Goal: Book appointment/travel/reservation

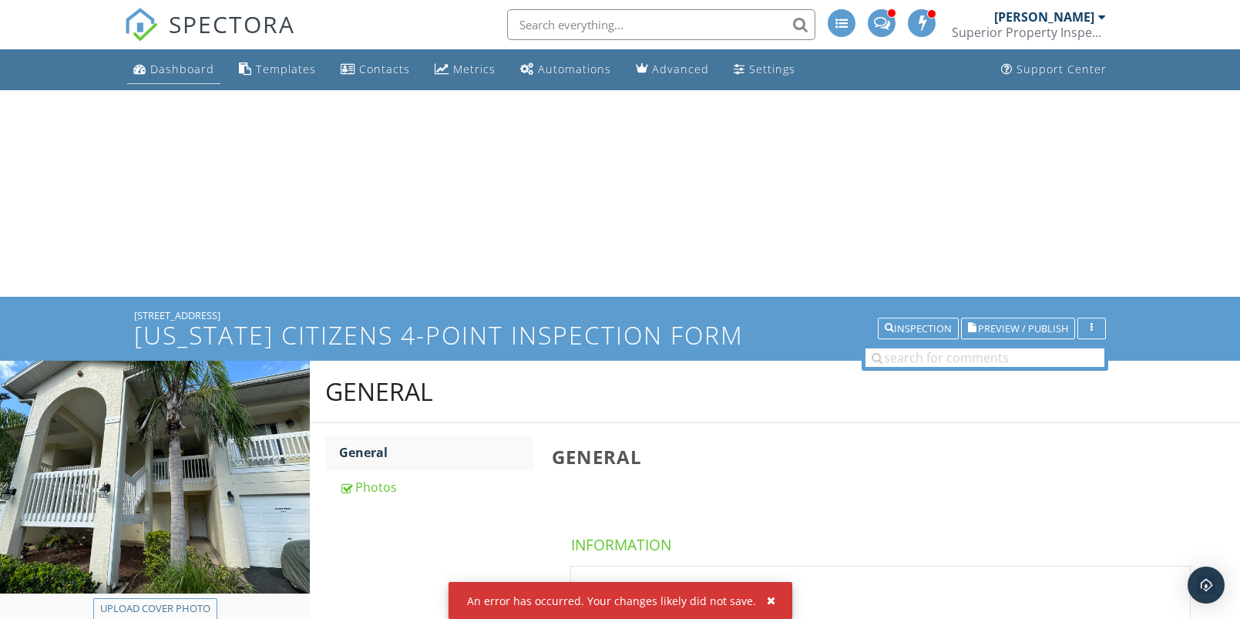
click at [184, 67] on div "Dashboard" at bounding box center [182, 69] width 64 height 15
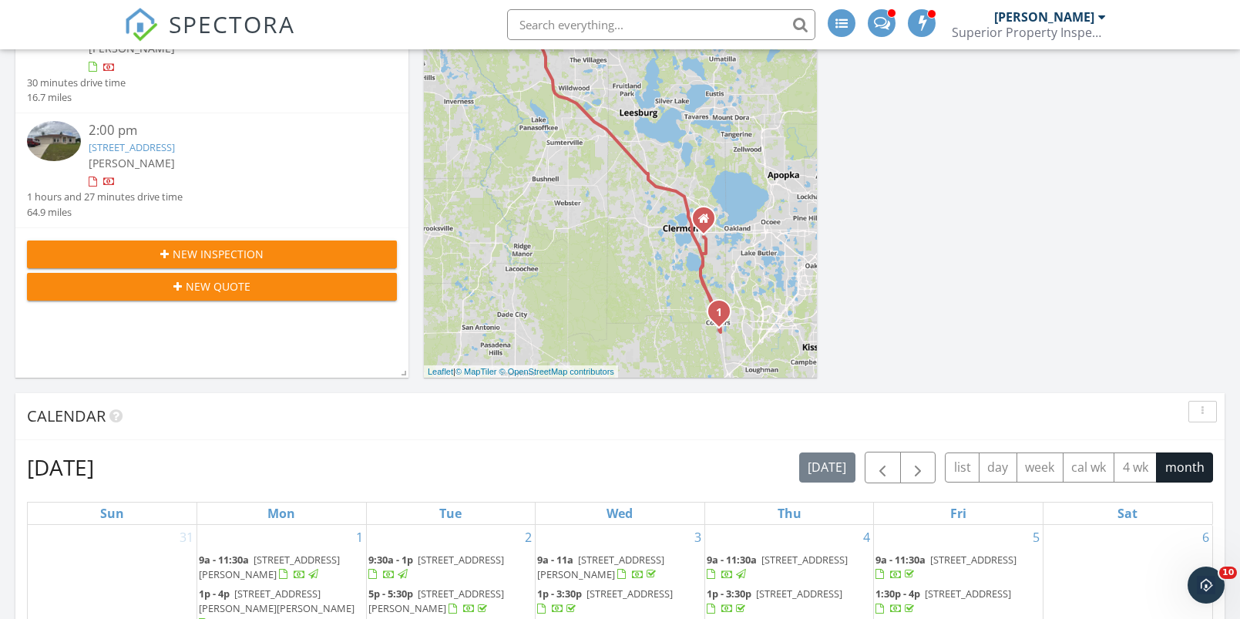
scroll to position [273, 0]
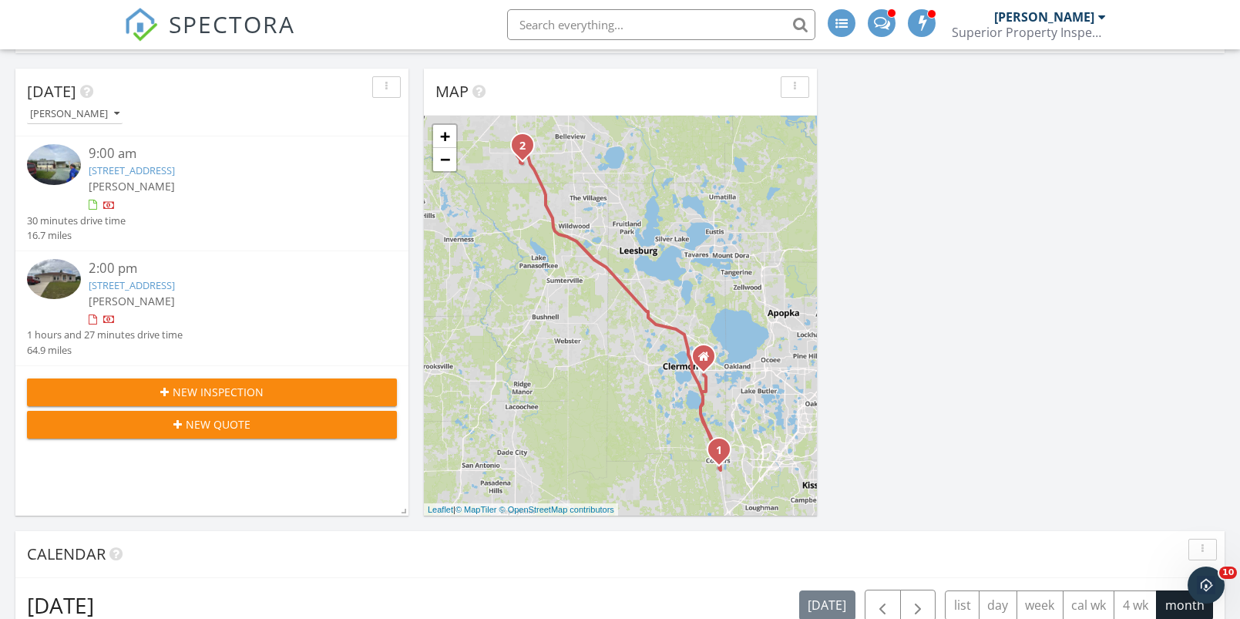
click at [175, 287] on link "14984 SW 28th Terrace Rd, Ocala, FL 34473" at bounding box center [132, 285] width 86 height 14
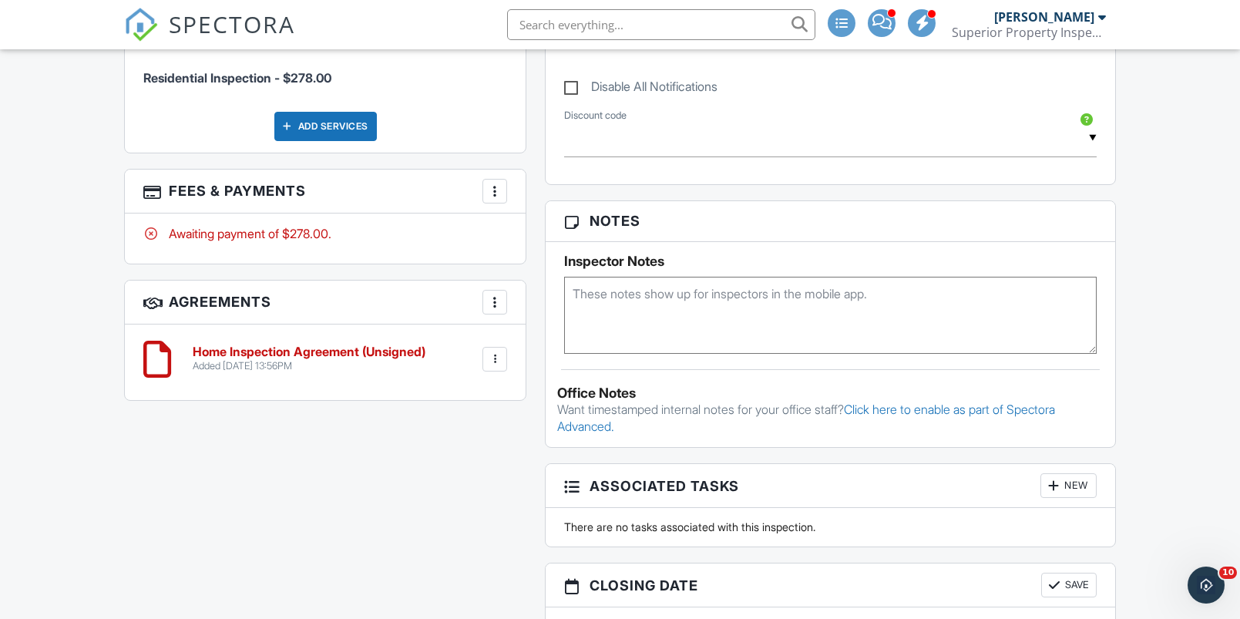
click at [495, 183] on div at bounding box center [494, 190] width 15 height 15
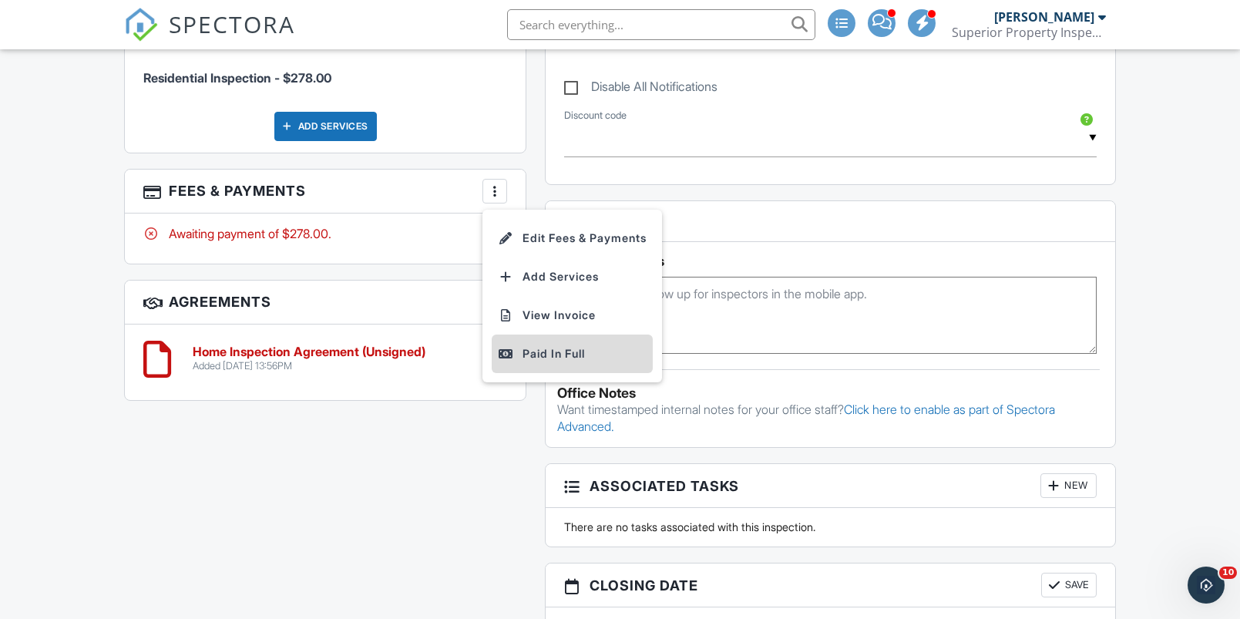
click at [525, 344] on div "Paid In Full" at bounding box center [572, 353] width 149 height 18
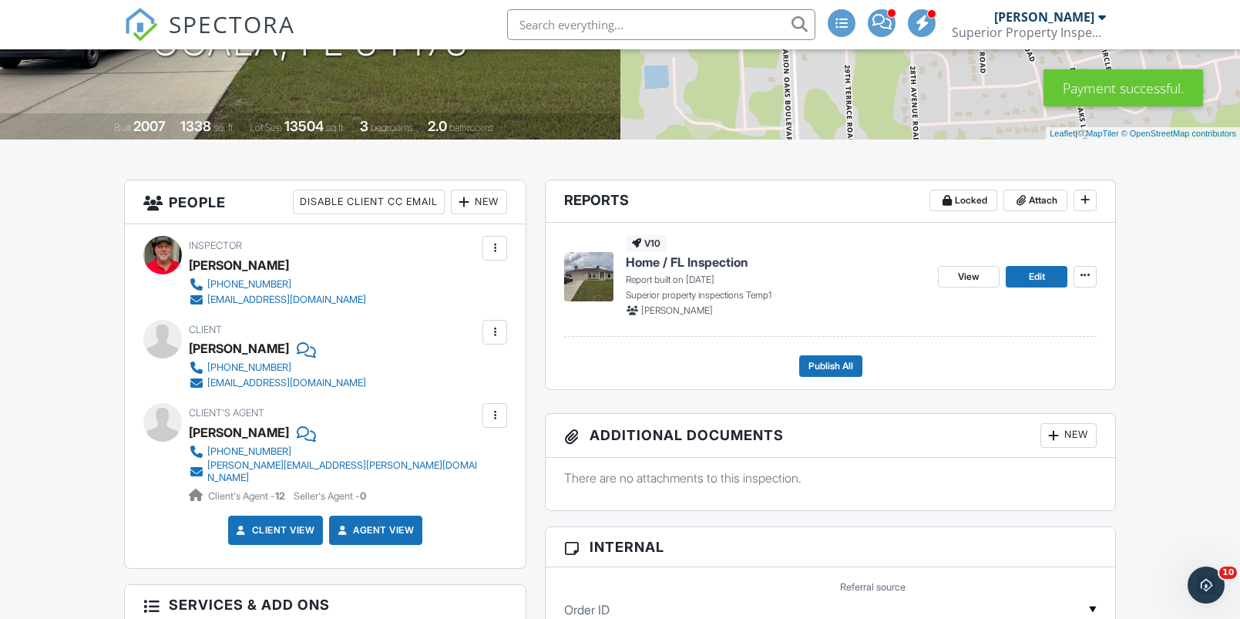
click at [701, 257] on span "Home / FL Inspection" at bounding box center [687, 261] width 123 height 17
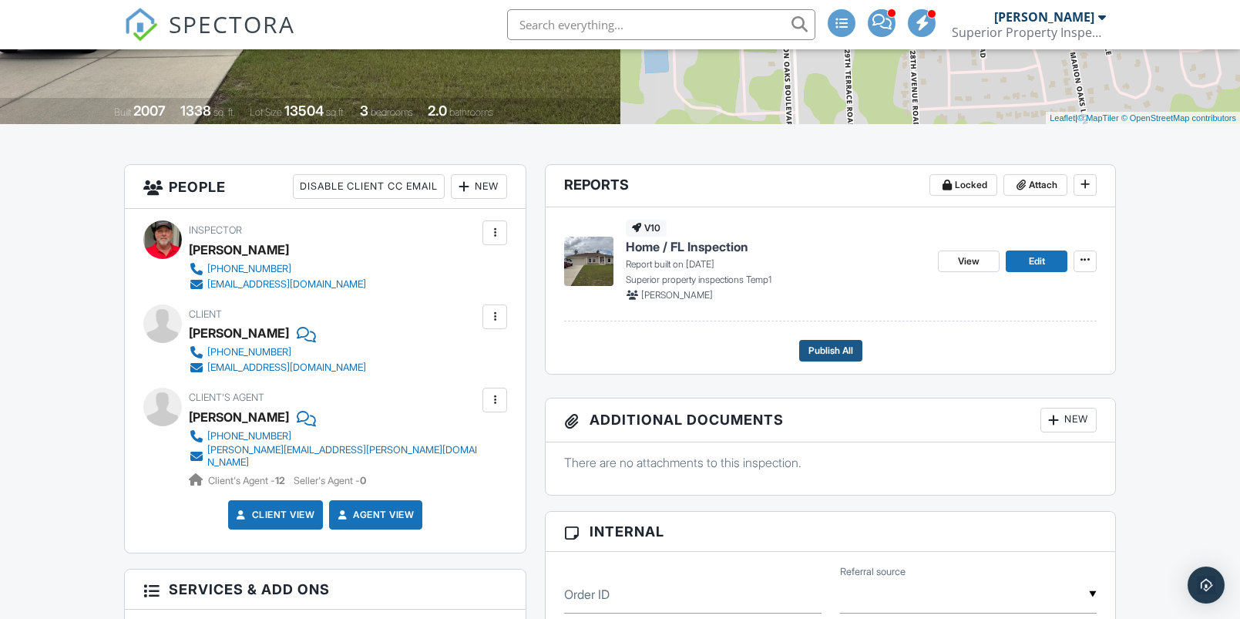
click at [838, 348] on span "Publish All" at bounding box center [830, 350] width 45 height 15
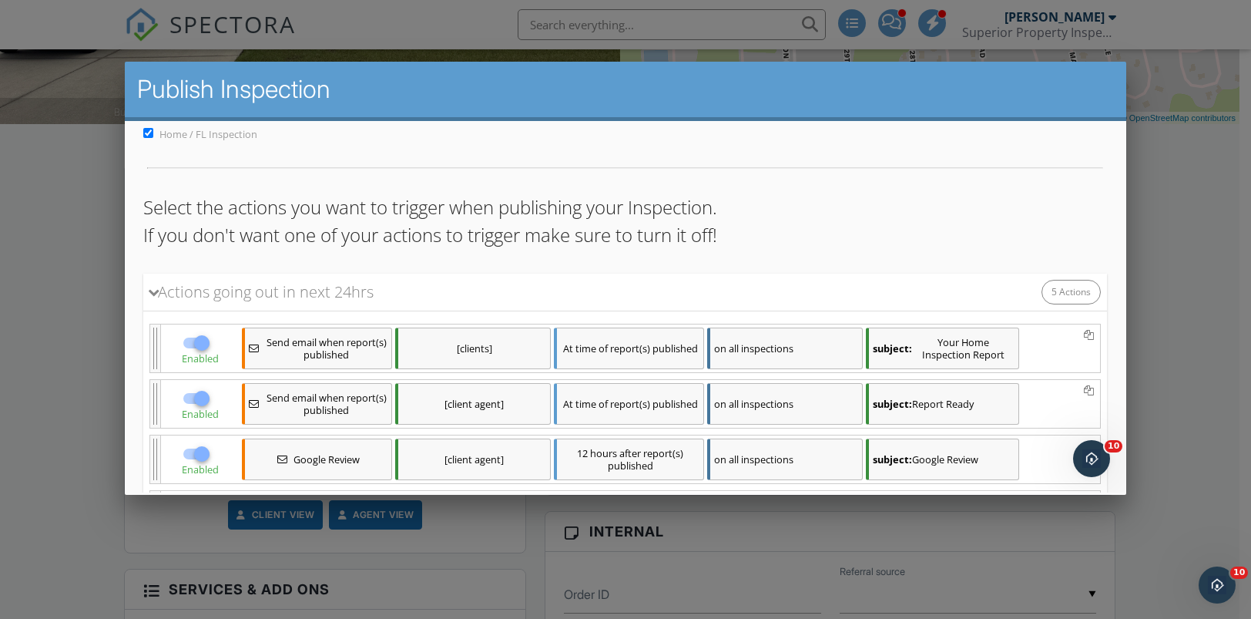
scroll to position [134, 0]
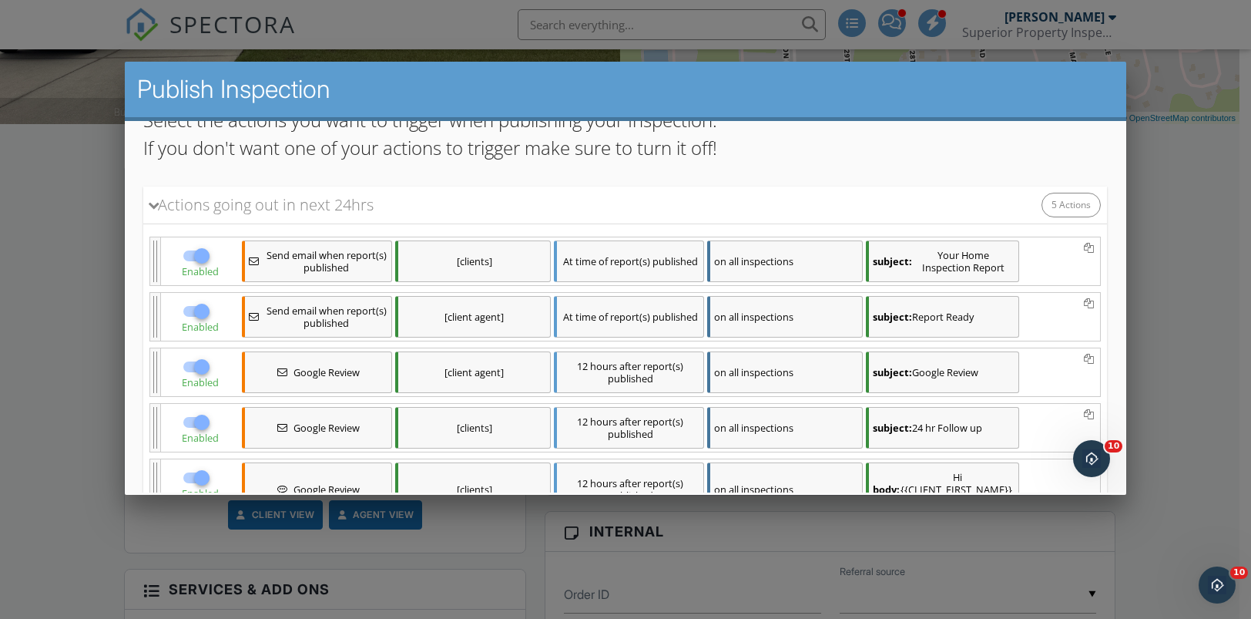
click at [195, 371] on div at bounding box center [202, 367] width 26 height 26
checkbox input "false"
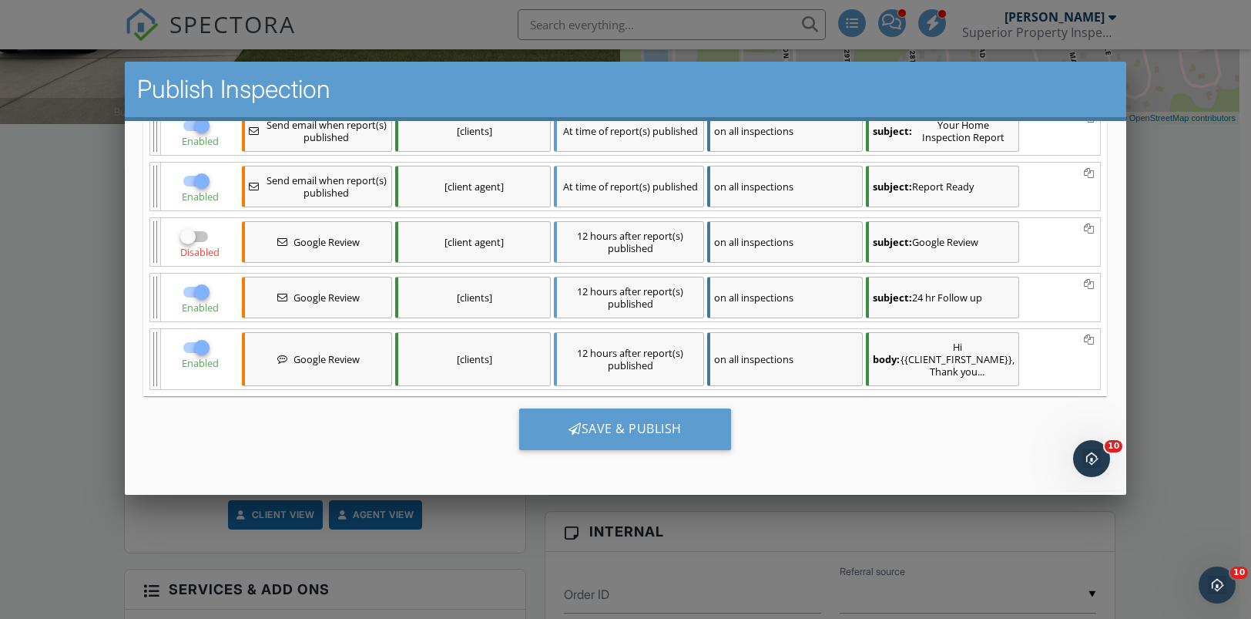
scroll to position [2, 0]
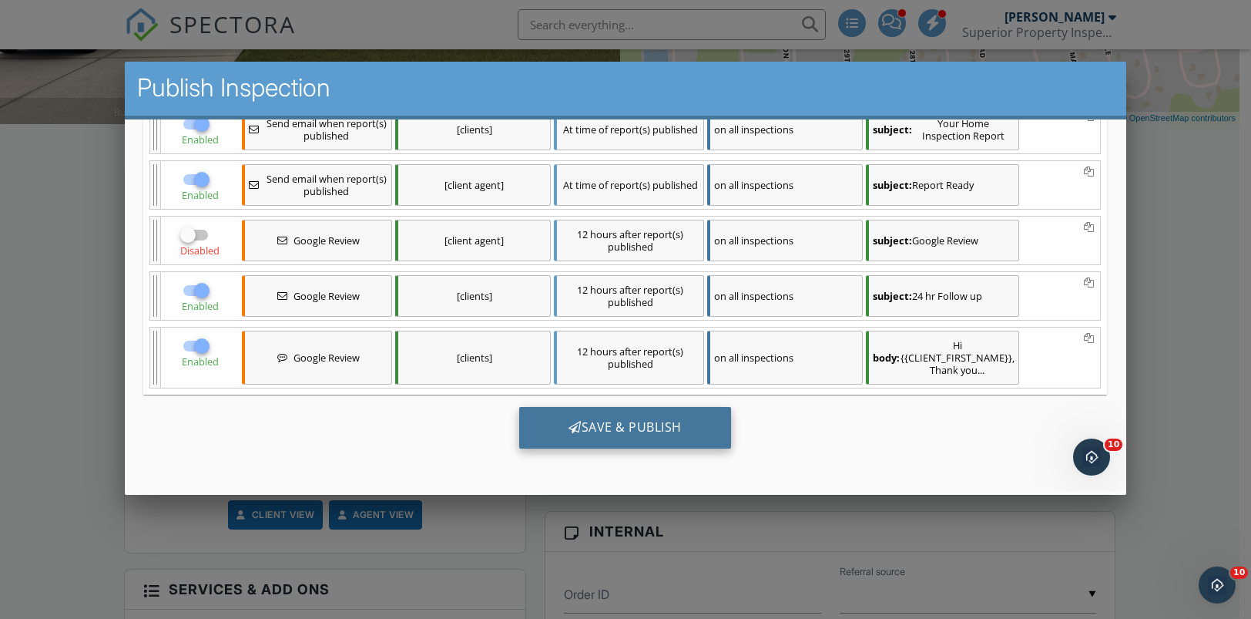
click at [654, 432] on div "Save & Publish" at bounding box center [625, 428] width 212 height 42
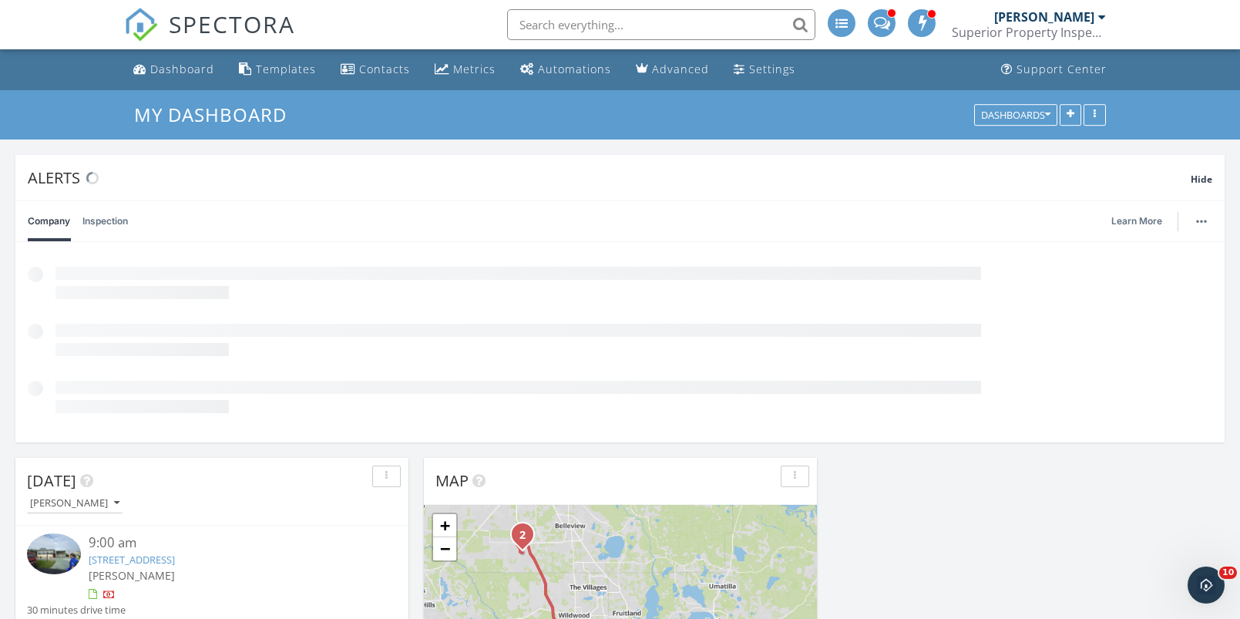
click at [175, 553] on link "913 Tahiti Cir, Davenport, FL 33897" at bounding box center [132, 559] width 86 height 14
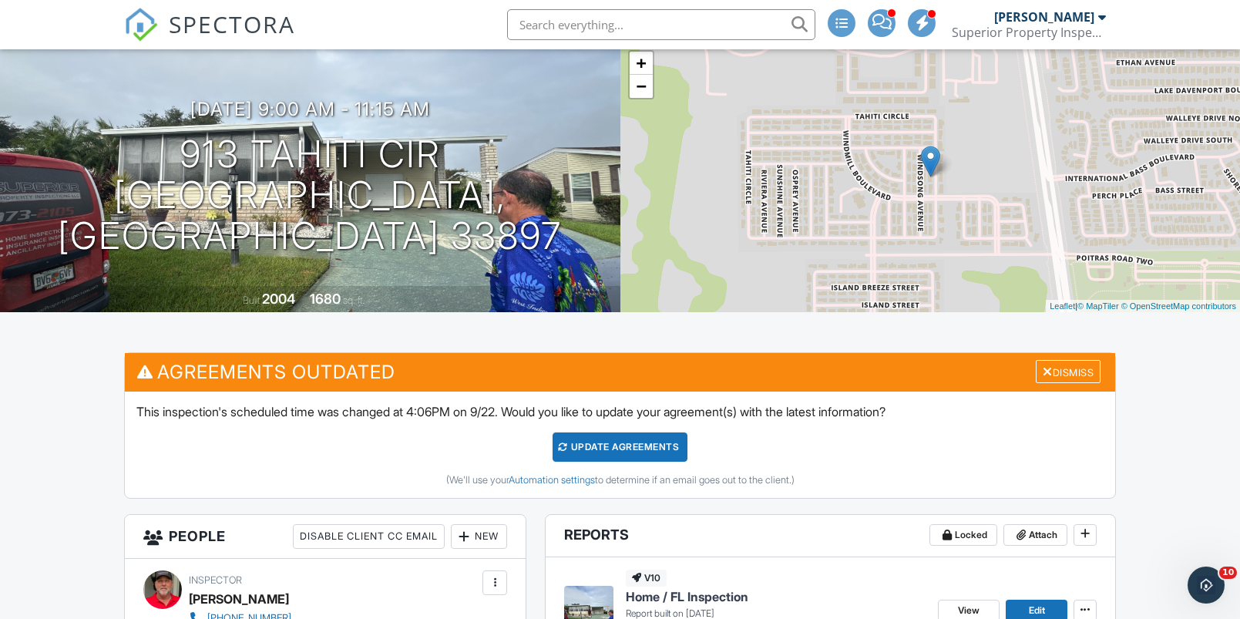
scroll to position [275, 0]
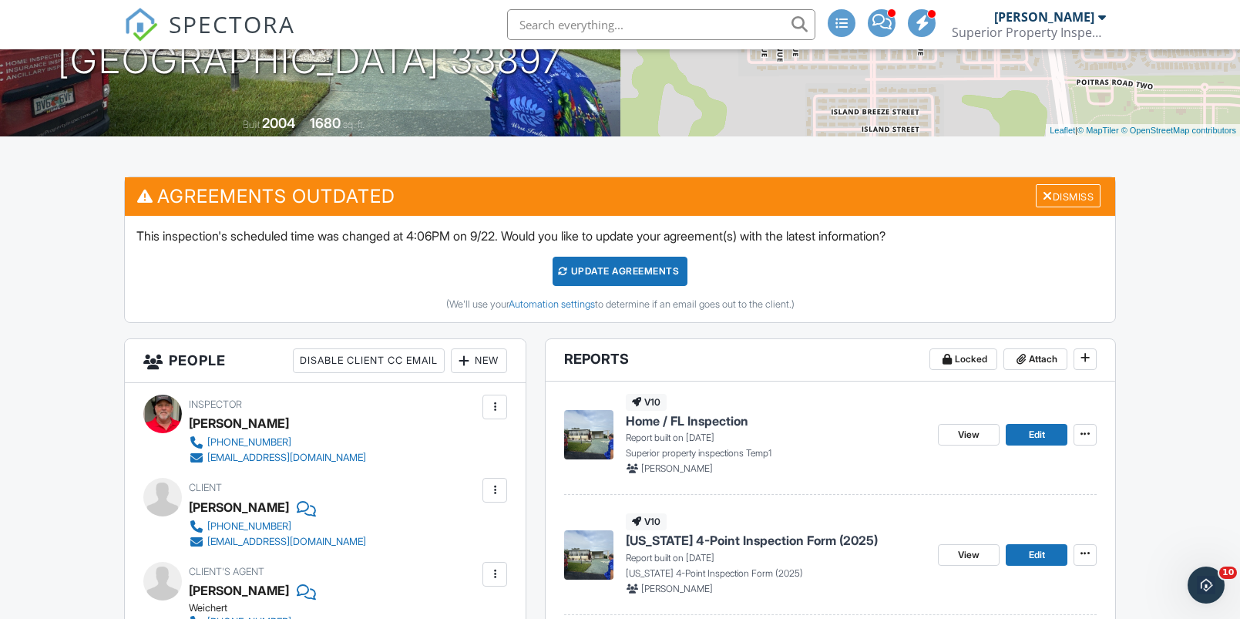
click at [707, 415] on span "Home / FL Inspection" at bounding box center [687, 420] width 123 height 17
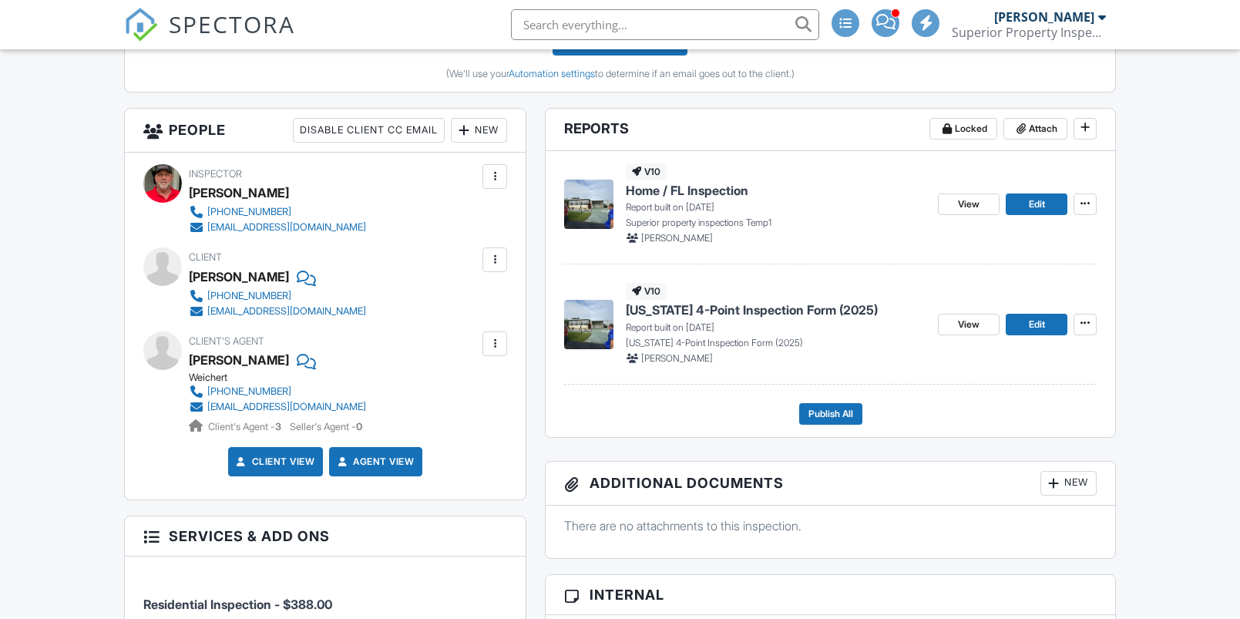
scroll to position [505, 0]
click at [822, 412] on span "Publish All" at bounding box center [830, 413] width 45 height 15
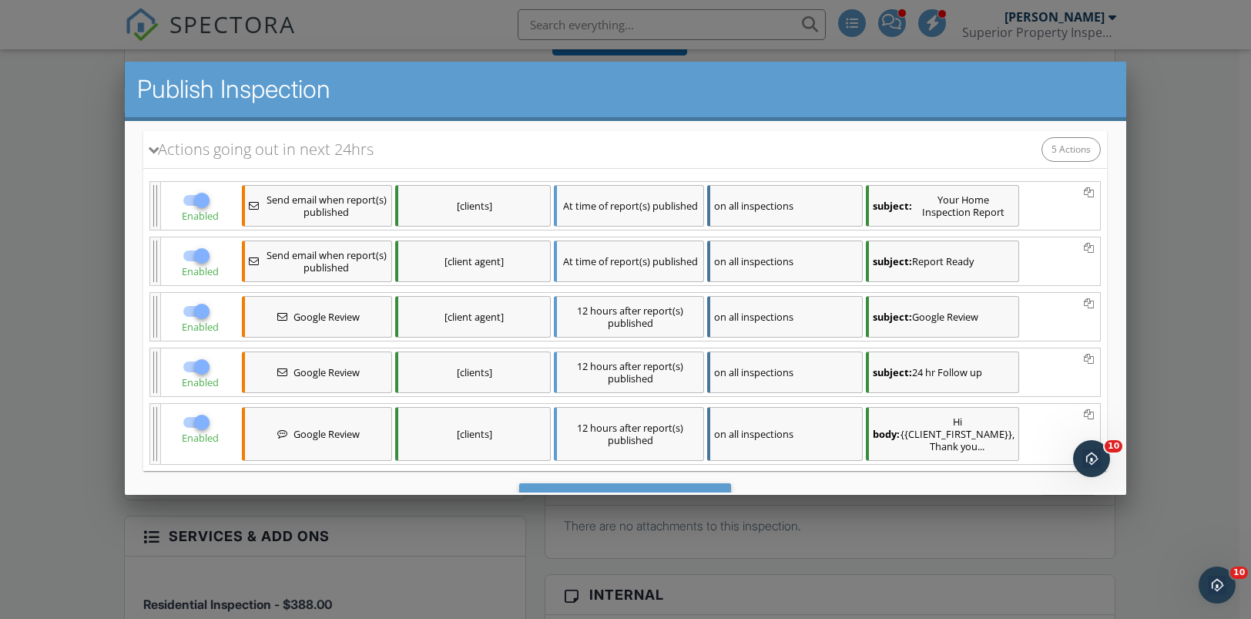
scroll to position [0, 0]
click at [200, 314] on div at bounding box center [202, 311] width 26 height 26
checkbox input "false"
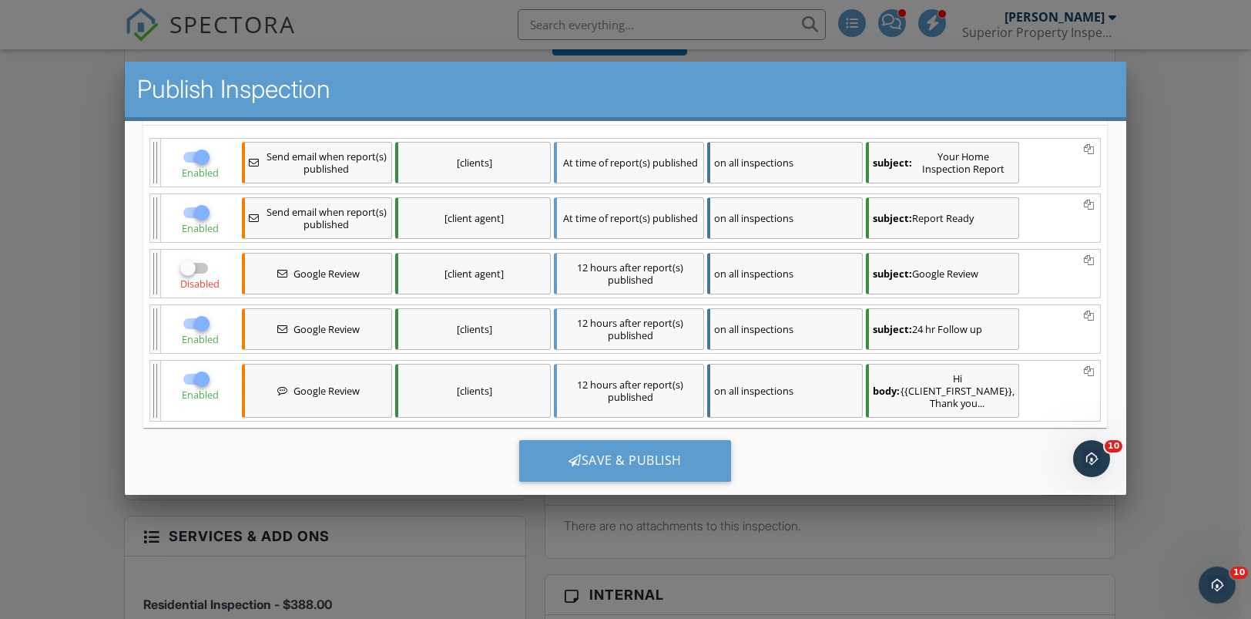
scroll to position [294, 0]
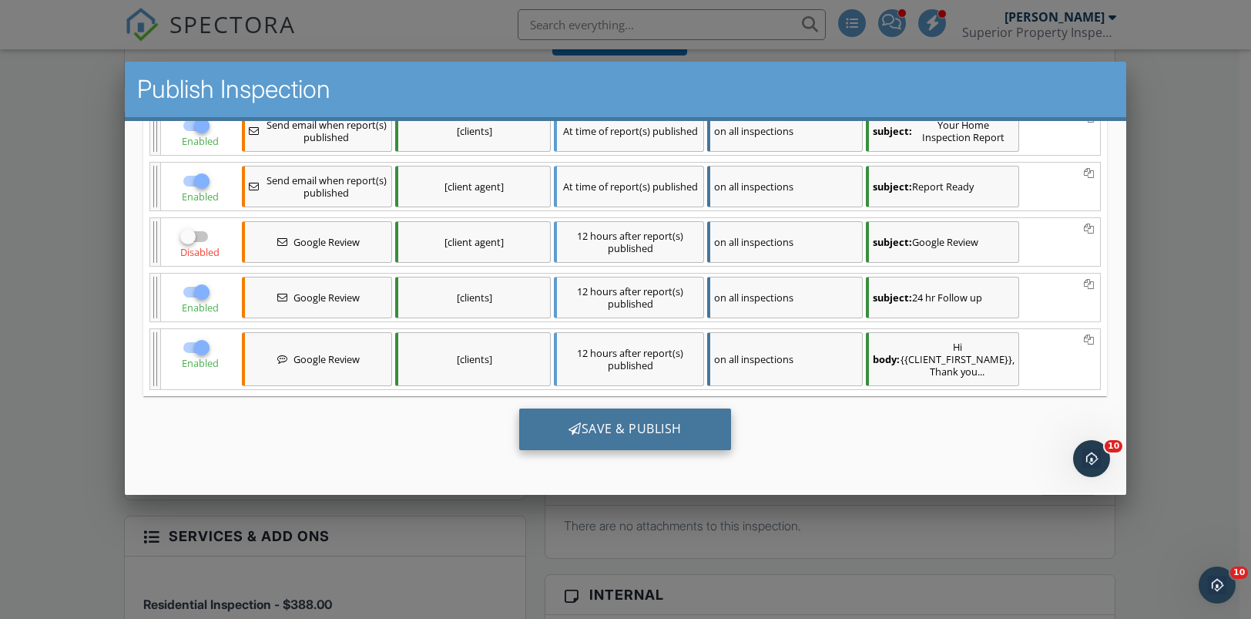
click at [582, 435] on div "Save & Publish" at bounding box center [625, 429] width 212 height 42
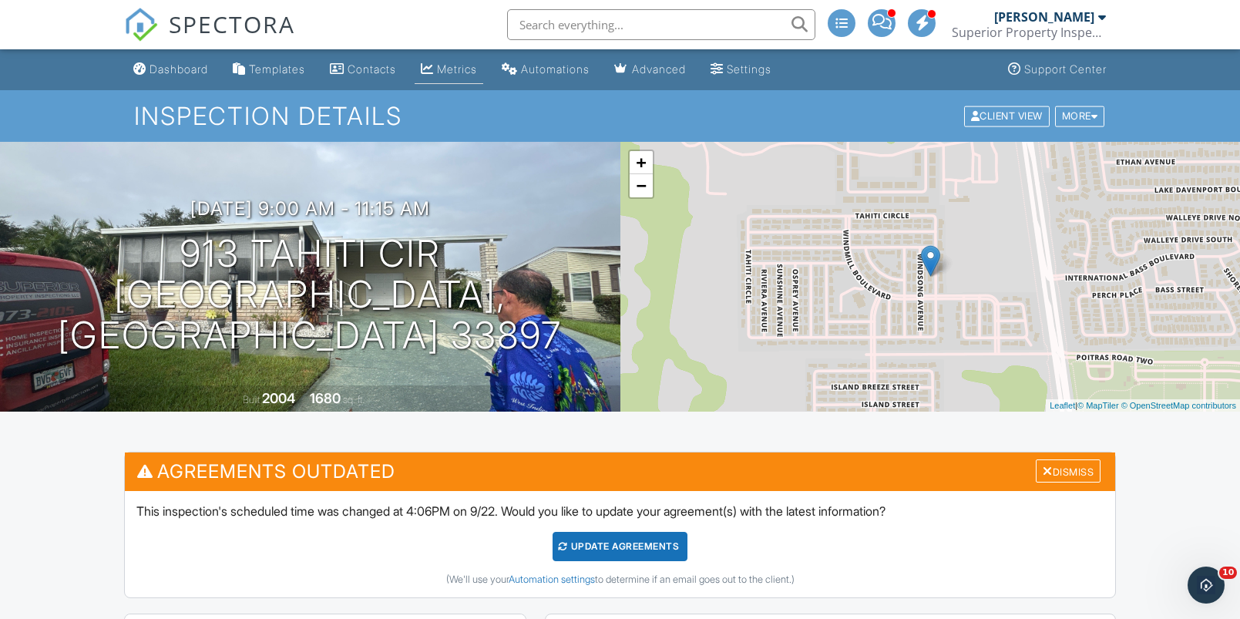
click at [463, 68] on div "Metrics" at bounding box center [457, 68] width 40 height 13
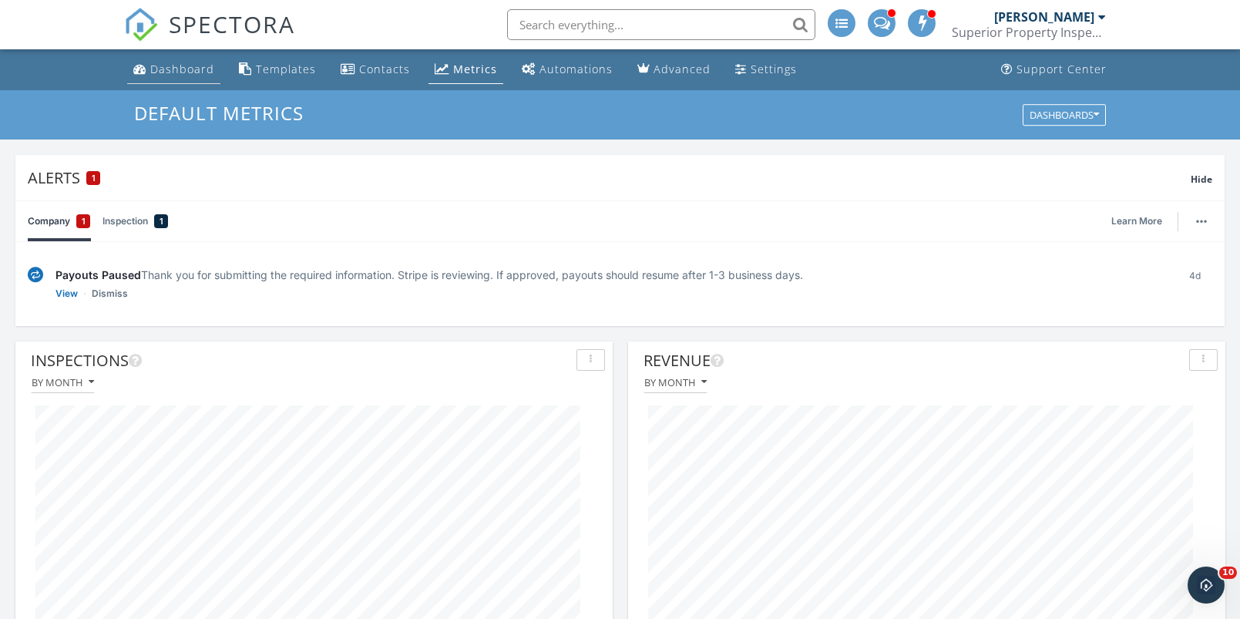
click at [165, 67] on div "Dashboard" at bounding box center [182, 69] width 64 height 15
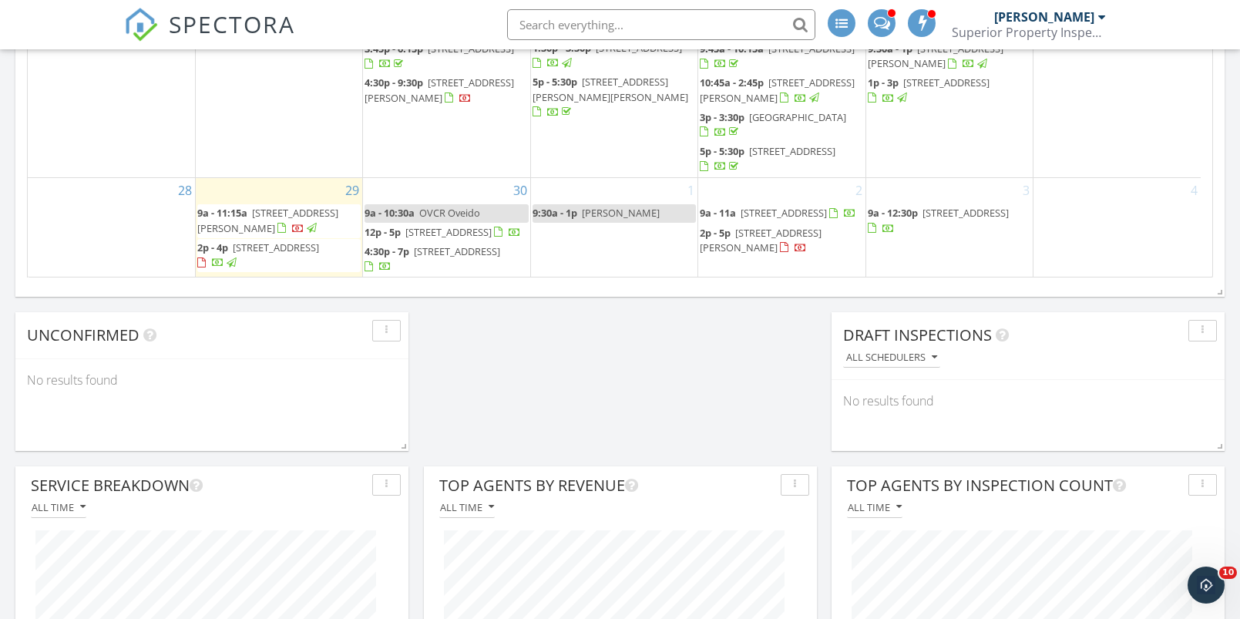
scroll to position [1265, 0]
click at [603, 237] on div "1 9:30a - 1p [PERSON_NAME]" at bounding box center [614, 224] width 166 height 99
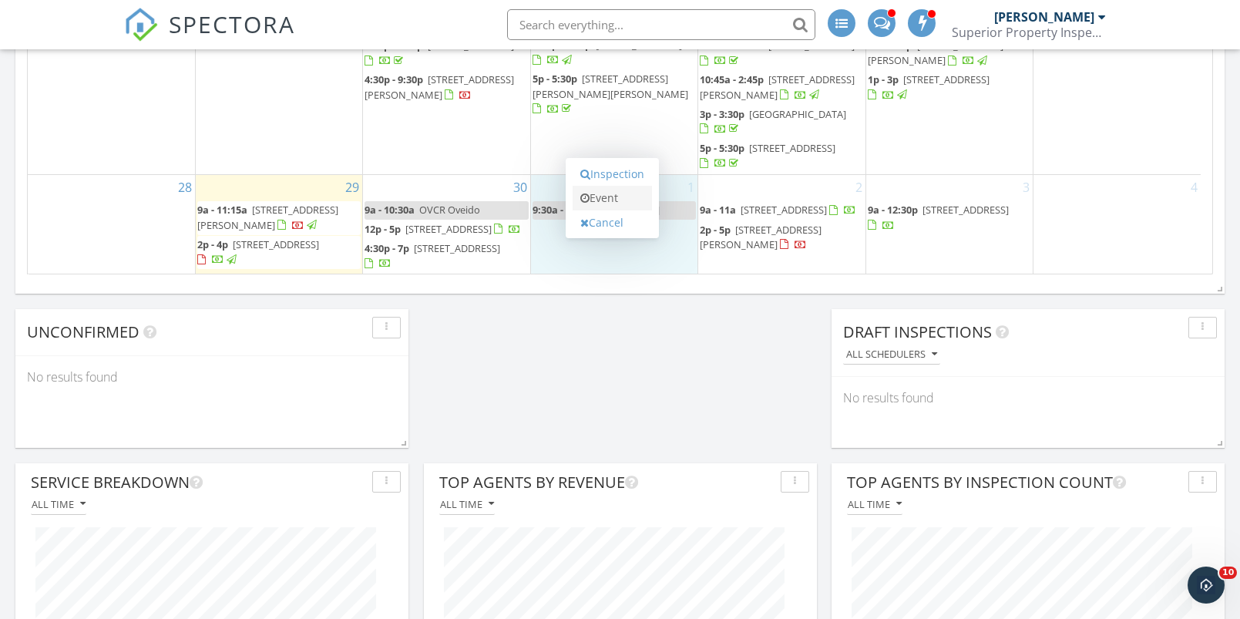
click at [612, 197] on link "Event" at bounding box center [611, 198] width 79 height 25
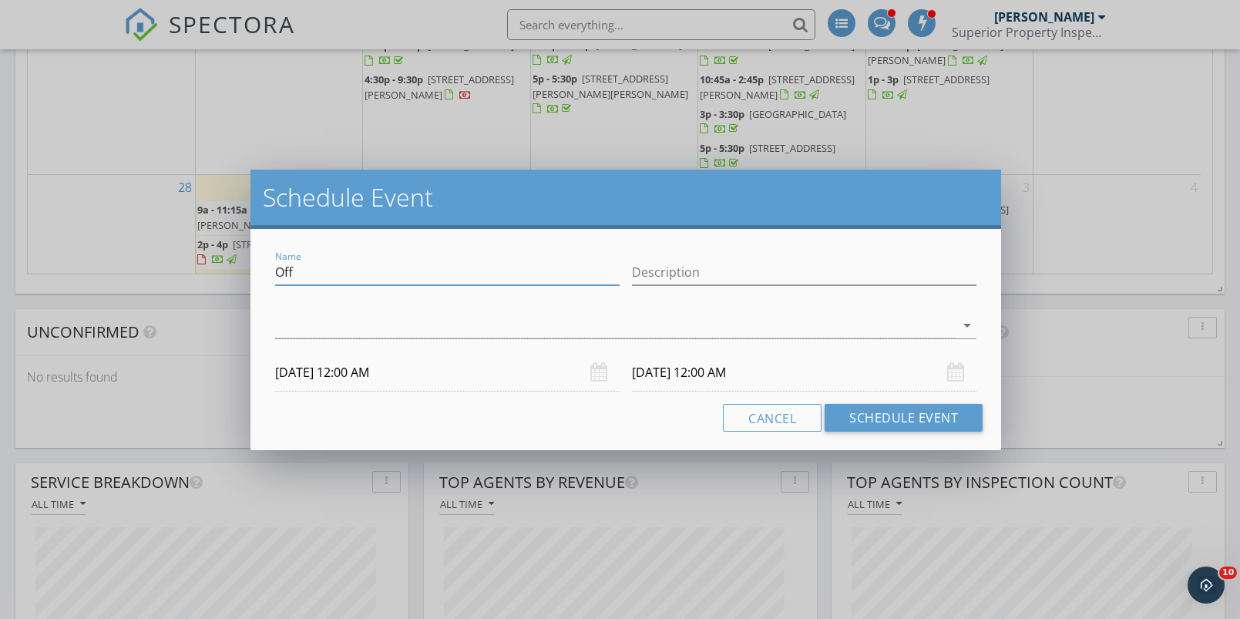
drag, startPoint x: 252, startPoint y: 267, endPoint x: 240, endPoint y: 269, distance: 11.7
click at [239, 269] on div "Schedule Event Name Off Description arrow_drop_down [DATE] 12:00 AM [DATE] 12:0…" at bounding box center [620, 309] width 1240 height 619
type input "St Cloud Hillary"
click at [290, 330] on div at bounding box center [615, 325] width 680 height 25
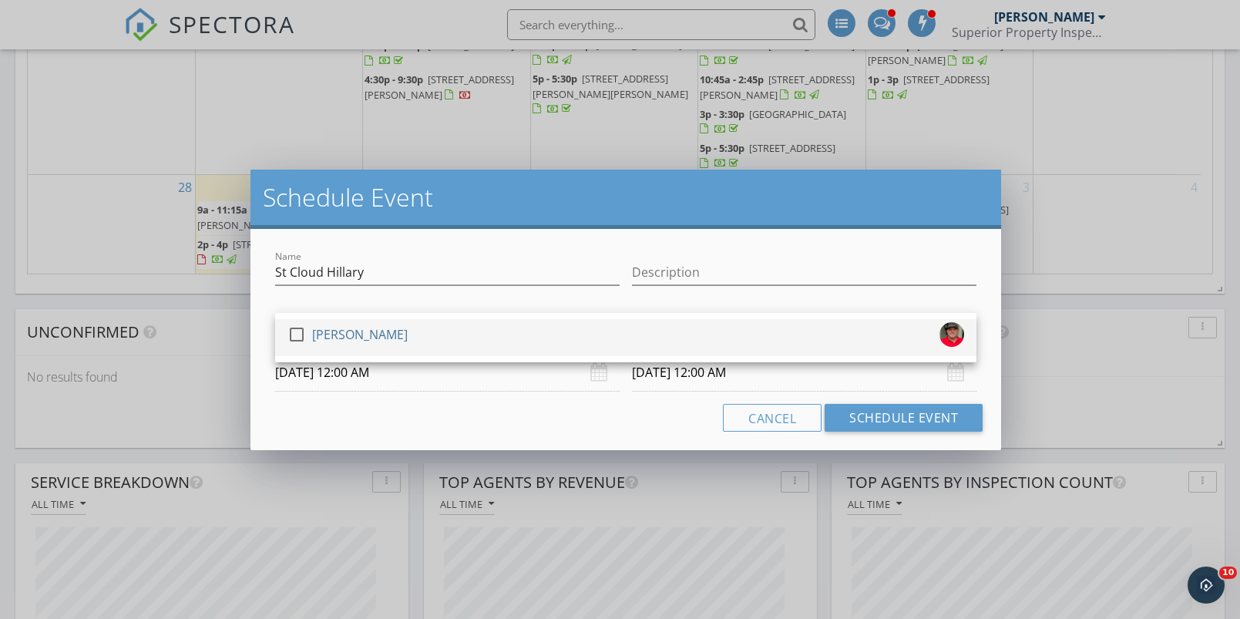
click at [292, 332] on div at bounding box center [297, 334] width 26 height 26
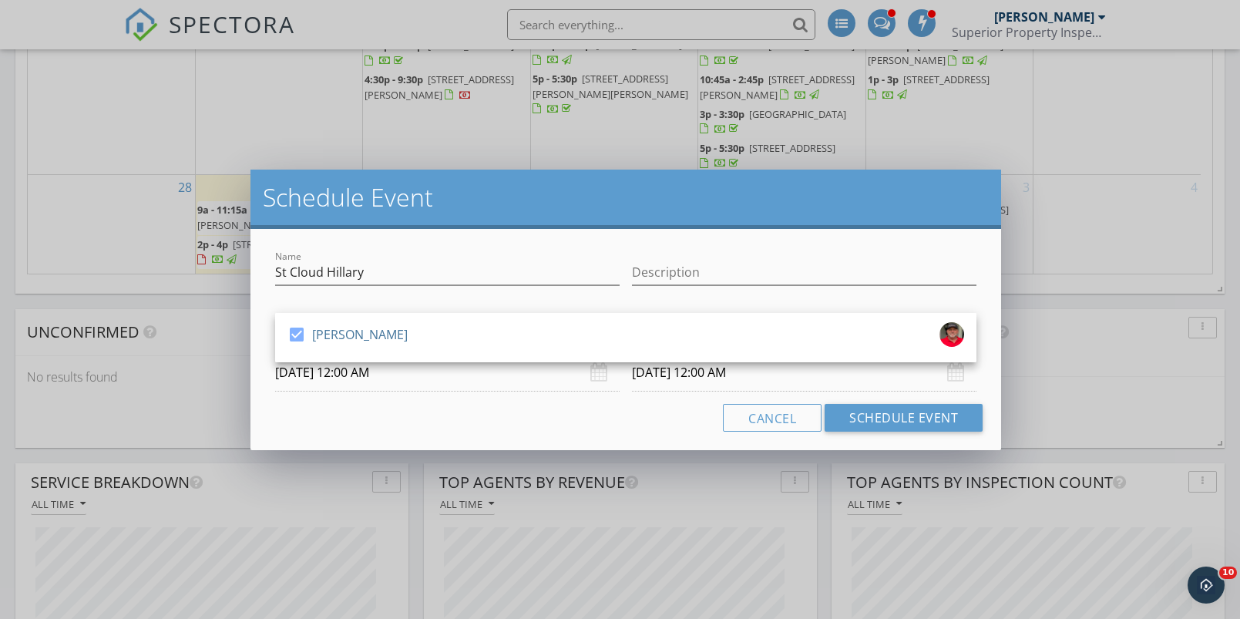
click at [307, 371] on input "[DATE] 12:00 AM" at bounding box center [447, 373] width 344 height 38
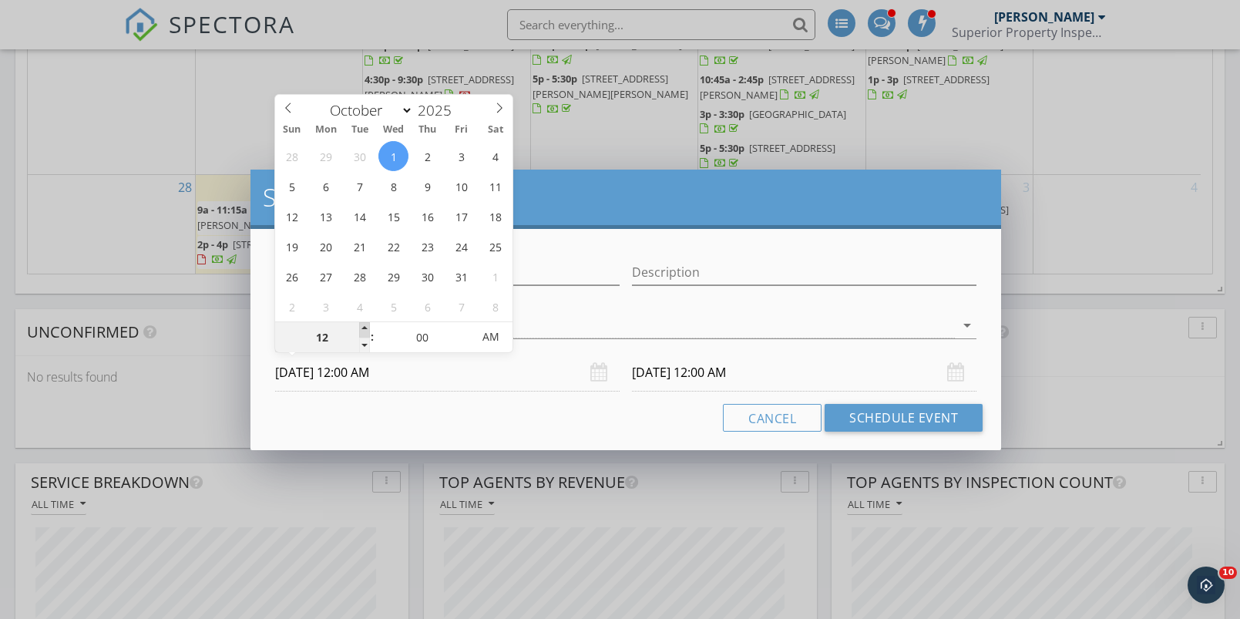
type input "01"
type input "[DATE] 1:00 AM"
click at [365, 324] on span at bounding box center [364, 329] width 11 height 15
type input "02"
type input "[DATE] 2:00 AM"
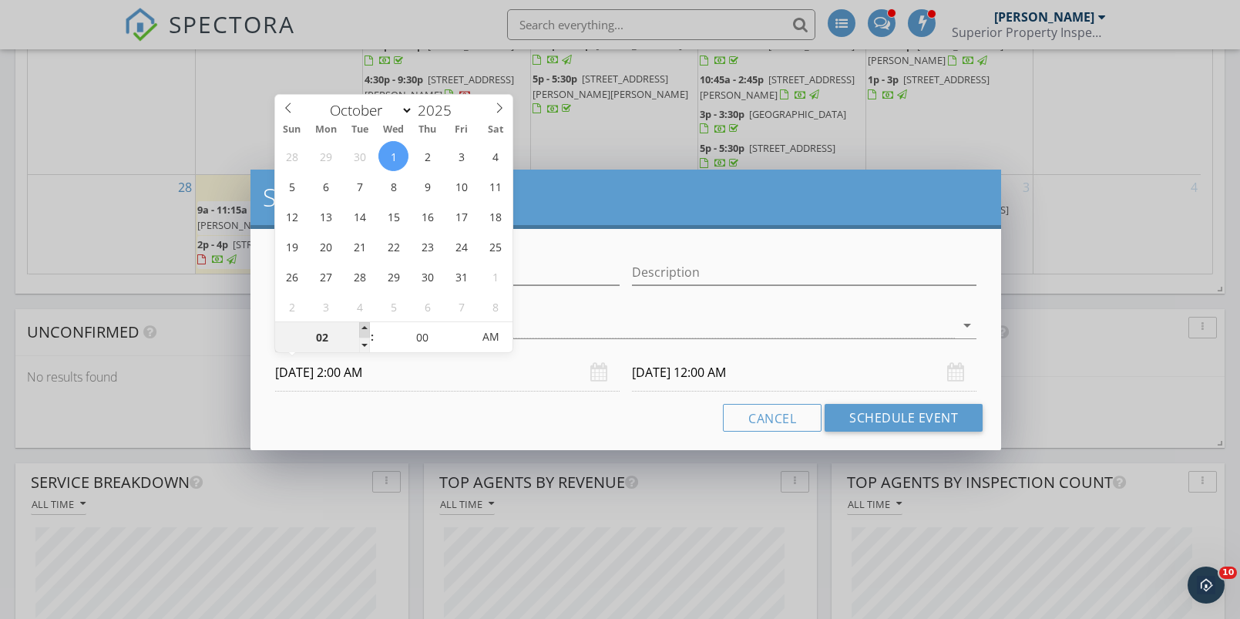
click at [365, 324] on span at bounding box center [364, 329] width 11 height 15
type input "[DATE] 2:00 AM"
type input "[DATE] 2:00 PM"
click at [502, 331] on span "PM" at bounding box center [490, 336] width 42 height 31
click at [670, 375] on input "[DATE] 2:00 PM" at bounding box center [804, 373] width 344 height 38
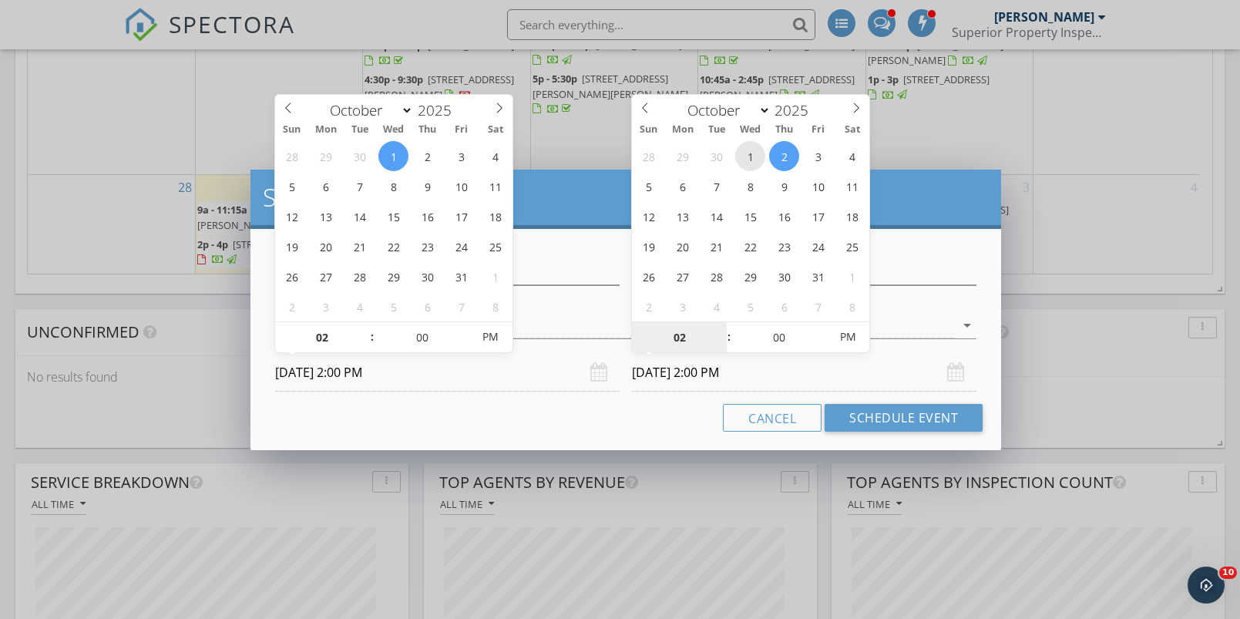
type input "[DATE] 2:00 PM"
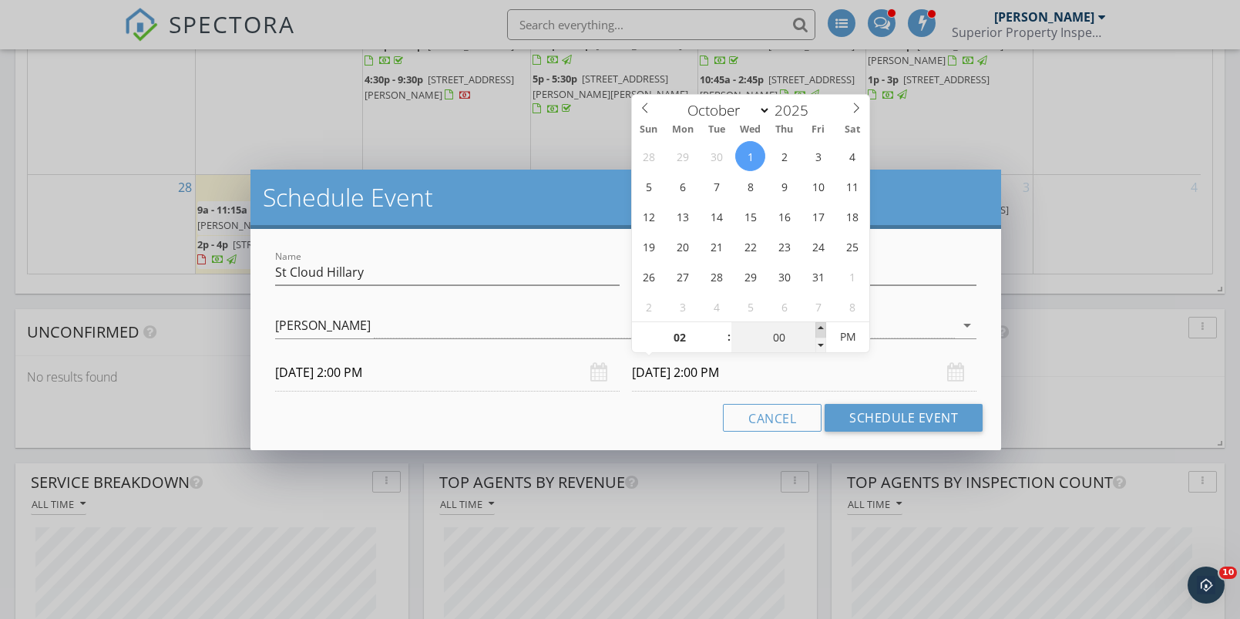
type input "05"
type input "[DATE] 2:05 PM"
click at [821, 325] on span at bounding box center [820, 329] width 11 height 15
type input "10"
type input "[DATE] 2:10 PM"
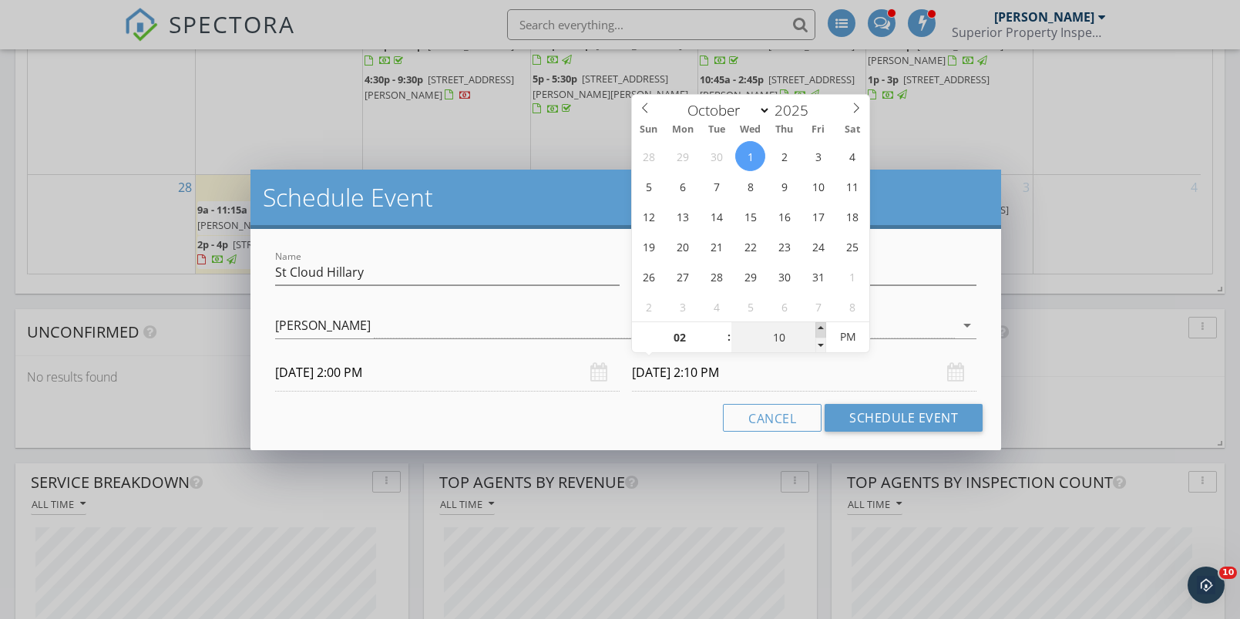
click at [821, 325] on span at bounding box center [820, 329] width 11 height 15
type input "15"
type input "[DATE] 2:15 PM"
click at [821, 325] on span at bounding box center [820, 329] width 11 height 15
type input "03"
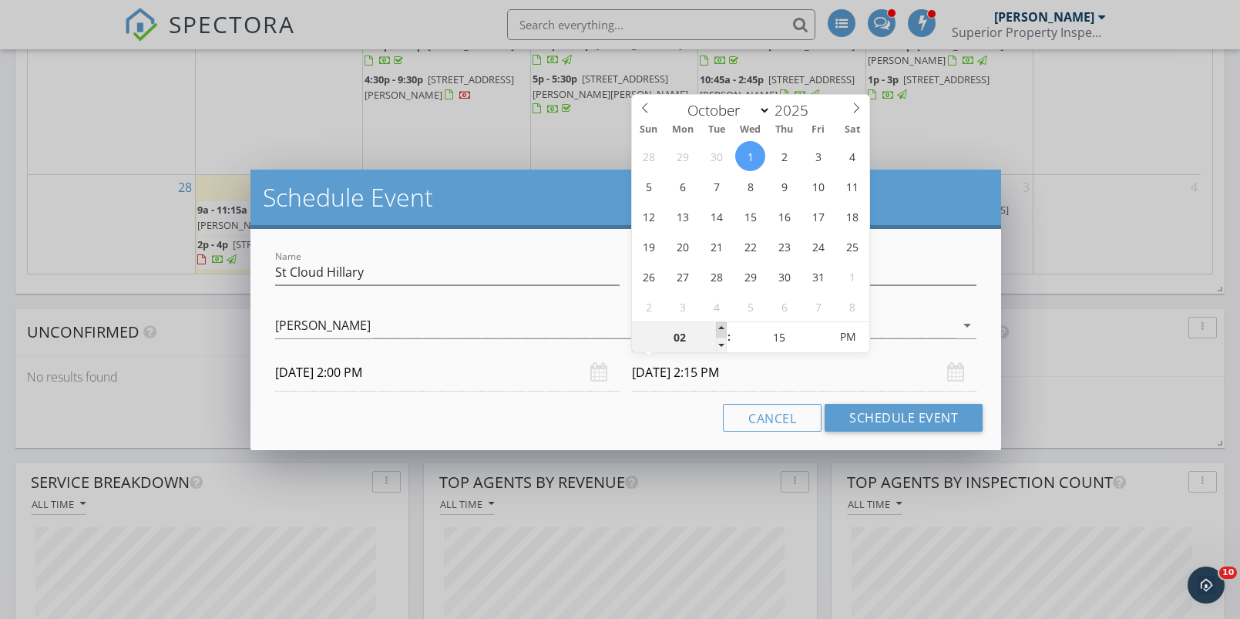
type input "[DATE] 3:15 PM"
click at [724, 327] on span at bounding box center [721, 329] width 11 height 15
type input "04"
type input "[DATE] 4:15 PM"
click at [724, 326] on span at bounding box center [721, 329] width 11 height 15
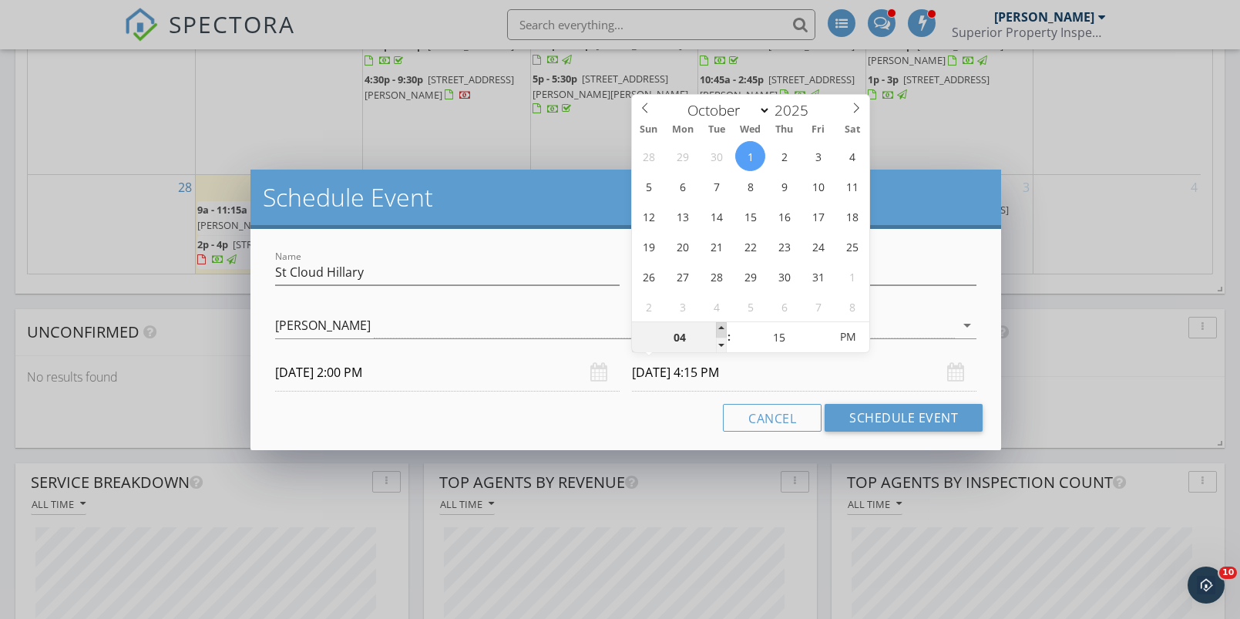
type input "05"
type input "[DATE] 5:15 PM"
click at [724, 325] on span at bounding box center [721, 329] width 11 height 15
type input "06"
type input "[DATE] 6:15 PM"
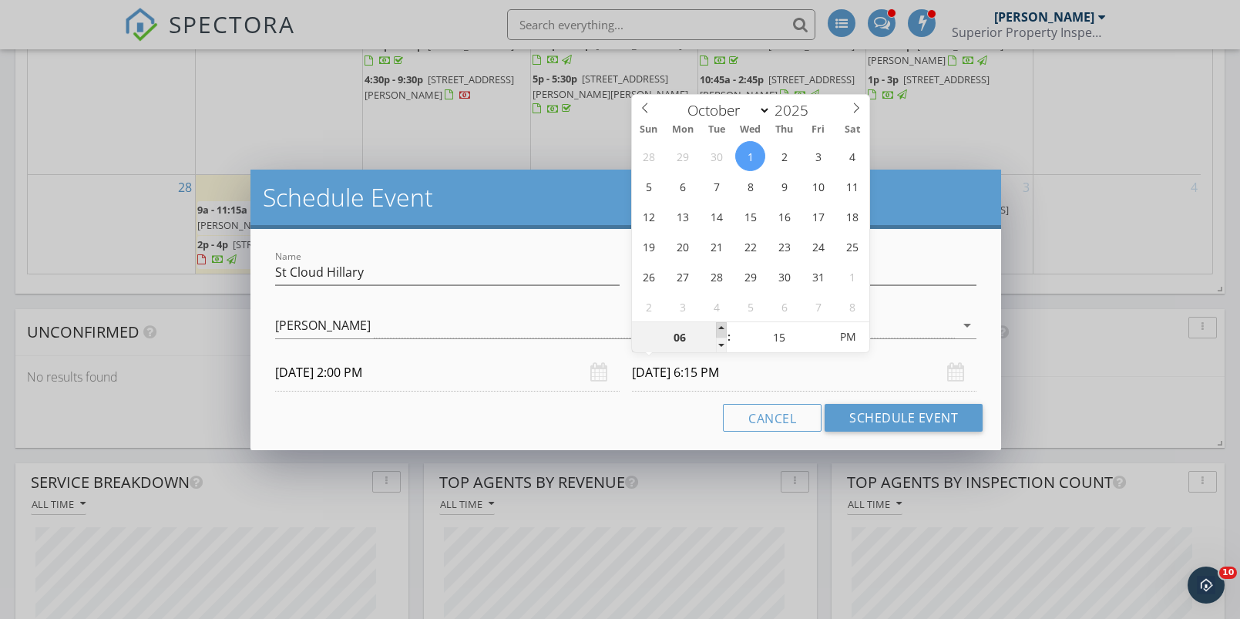
click at [724, 325] on span at bounding box center [721, 329] width 11 height 15
type input "05"
type input "[DATE] 5:15 PM"
click at [723, 341] on span at bounding box center [721, 344] width 11 height 15
click at [883, 420] on button "Schedule Event" at bounding box center [903, 418] width 158 height 28
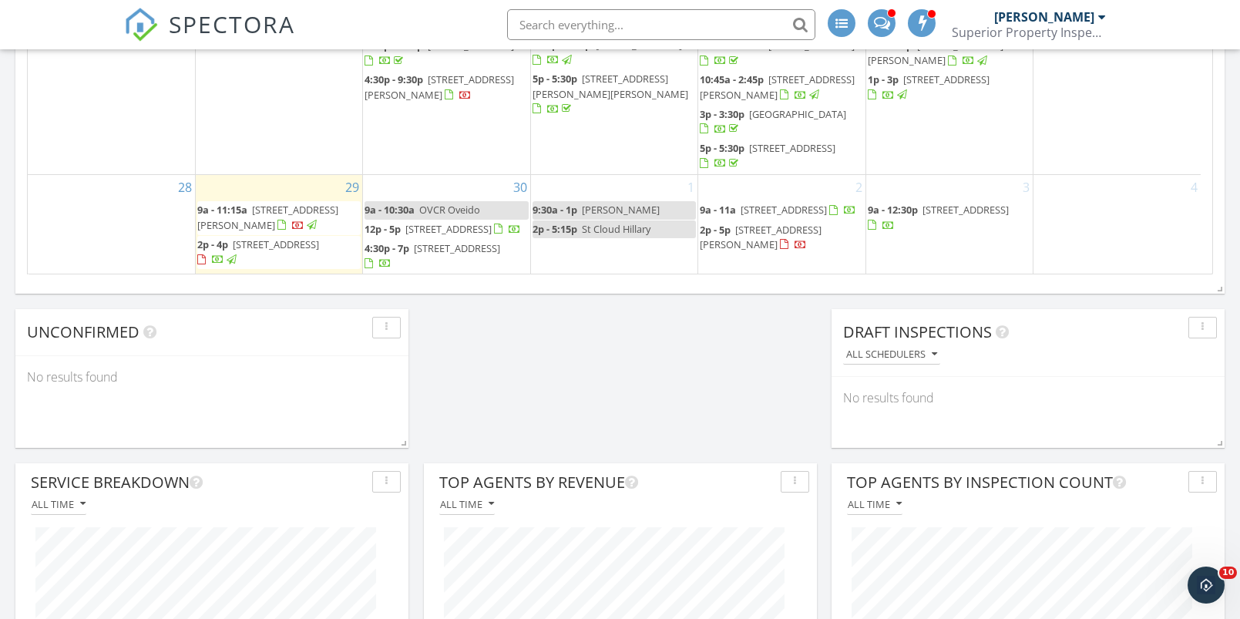
scroll to position [1448, 0]
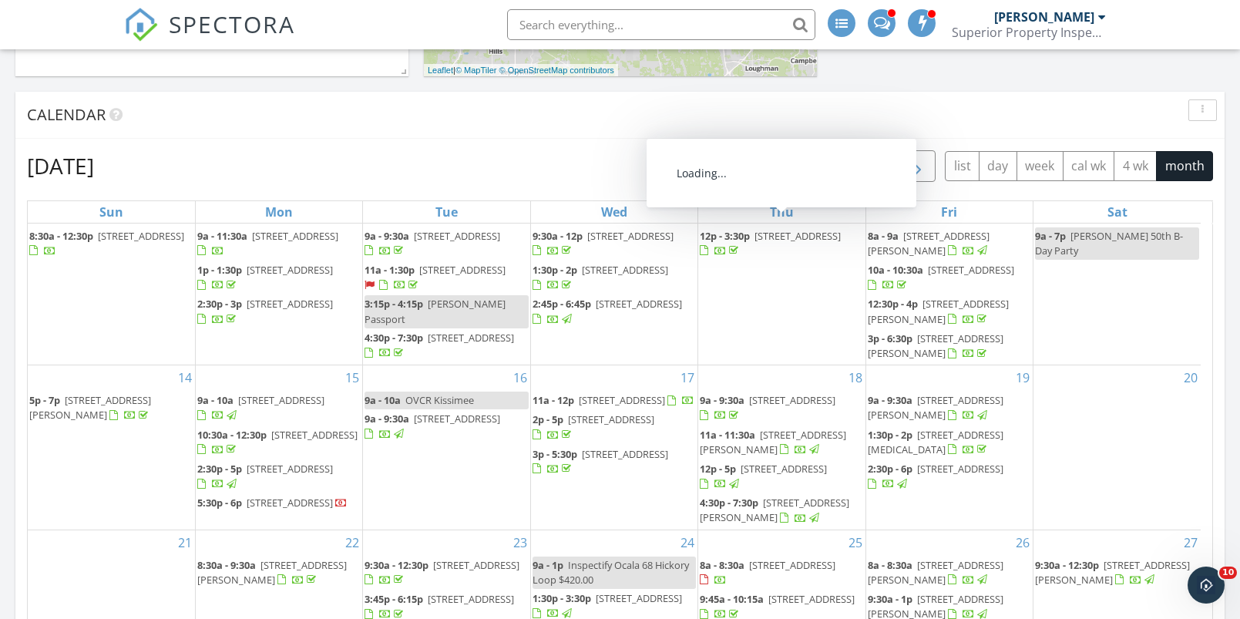
click at [918, 166] on span "button" at bounding box center [917, 166] width 18 height 18
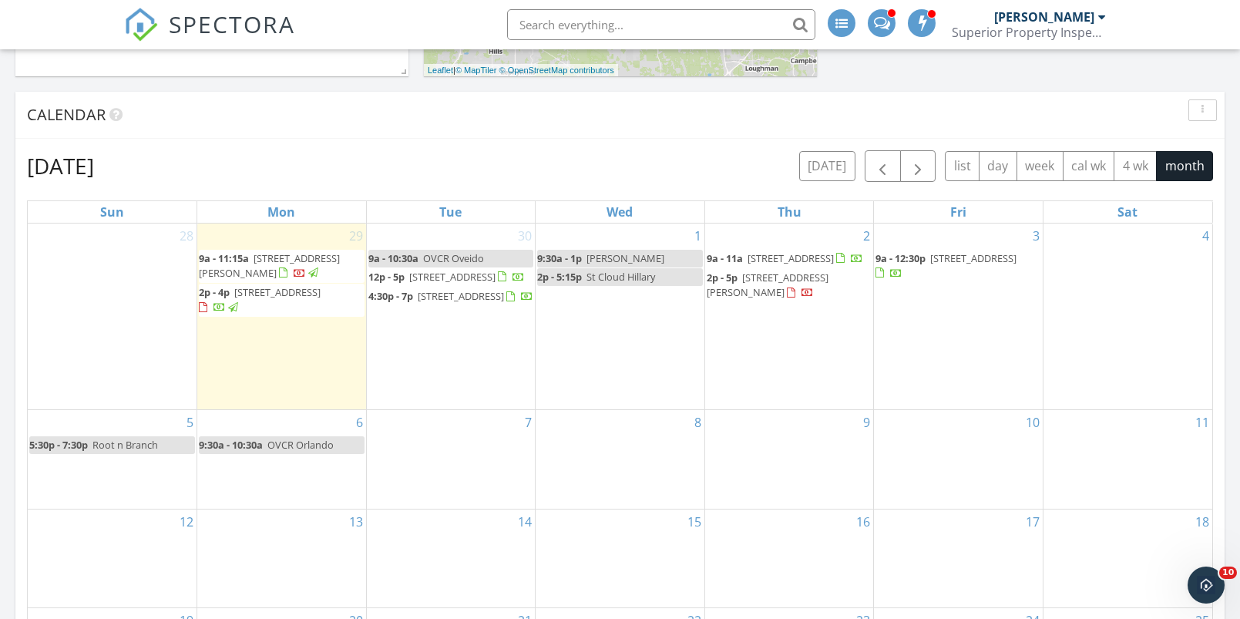
click at [247, 464] on div "6 9:30a - 10:30a OVCR Orlando" at bounding box center [281, 459] width 169 height 99
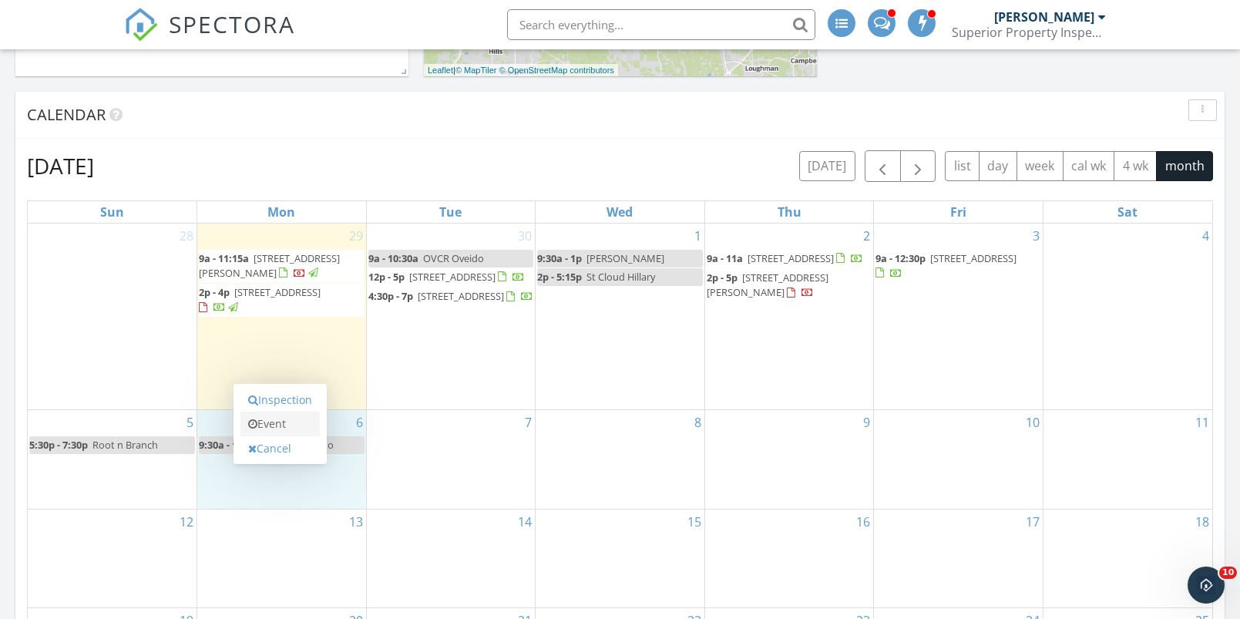
click at [270, 425] on link "Event" at bounding box center [279, 423] width 79 height 25
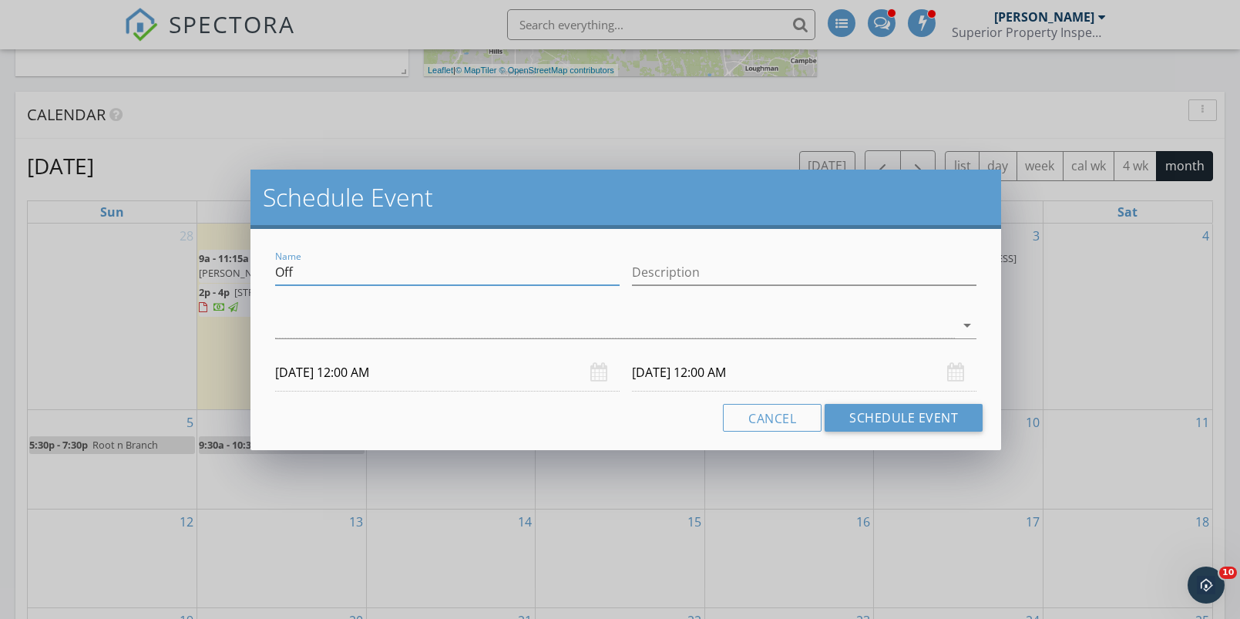
drag, startPoint x: 232, startPoint y: 273, endPoint x: 219, endPoint y: 273, distance: 13.1
click at [219, 273] on div "Schedule Event Name Off Description arrow_drop_down [DATE] 12:00 AM [DATE] 12:0…" at bounding box center [620, 309] width 1240 height 619
drag, startPoint x: 299, startPoint y: 270, endPoint x: 226, endPoint y: 267, distance: 73.3
click at [225, 267] on div "Schedule Event Name Off Description arrow_drop_down [DATE] 12:00 AM [DATE] 12:0…" at bounding box center [620, 309] width 1240 height 619
type input "!"
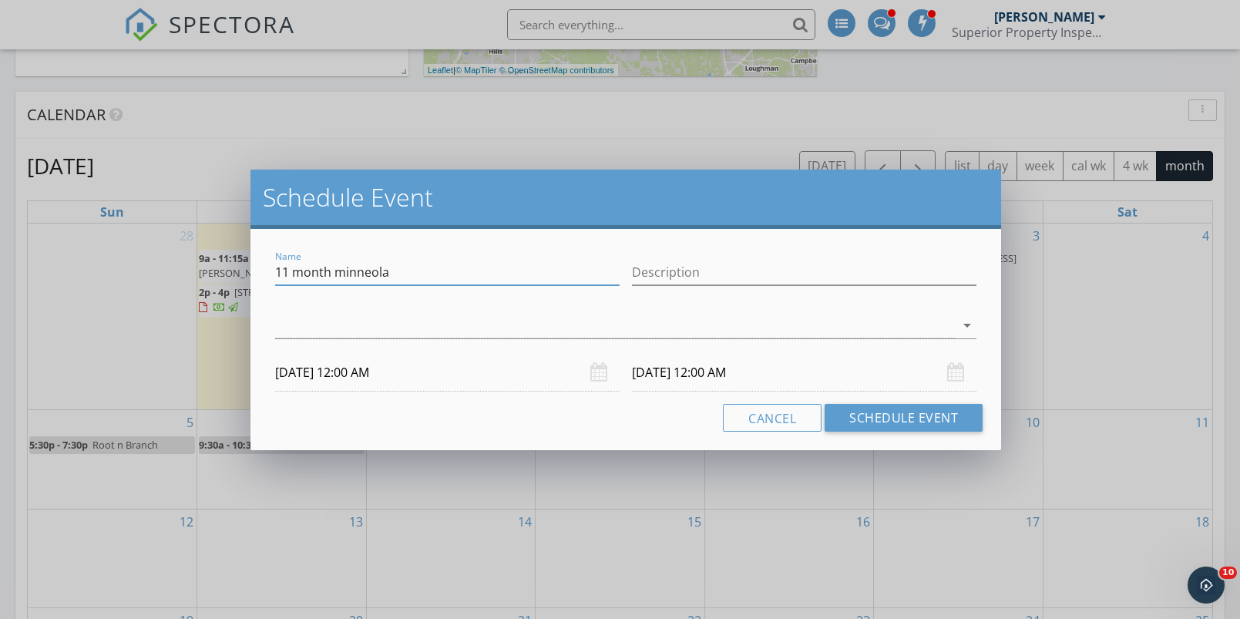
type input "11 month minneola"
click at [299, 328] on div at bounding box center [615, 325] width 680 height 25
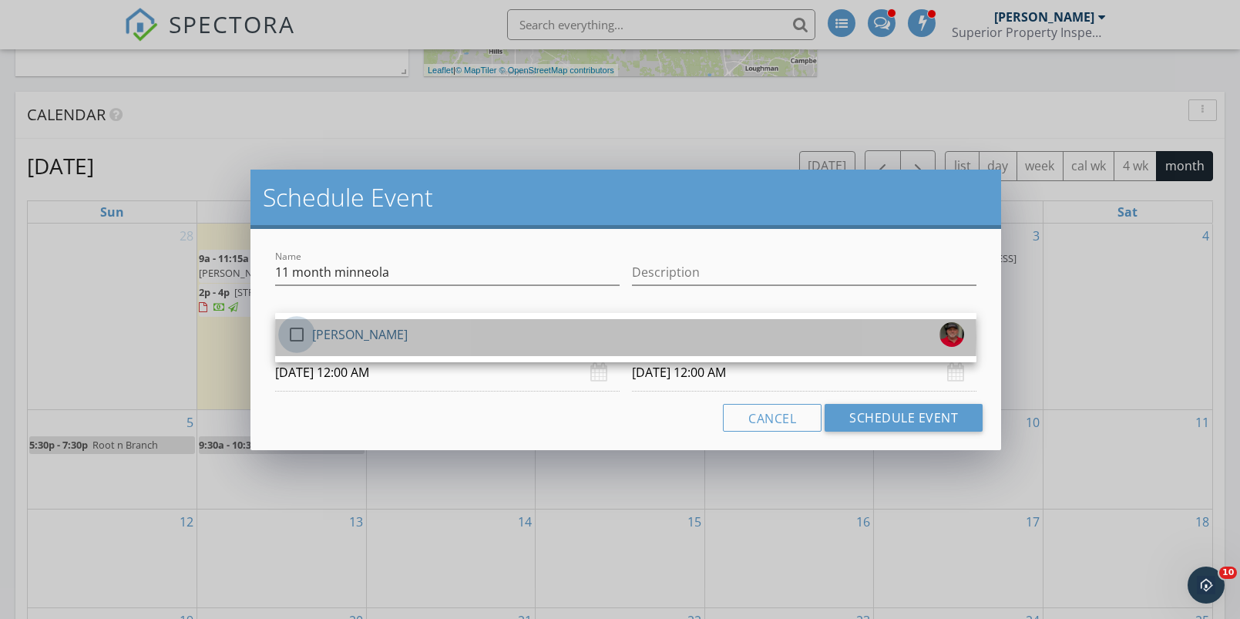
click at [298, 332] on div at bounding box center [297, 334] width 26 height 26
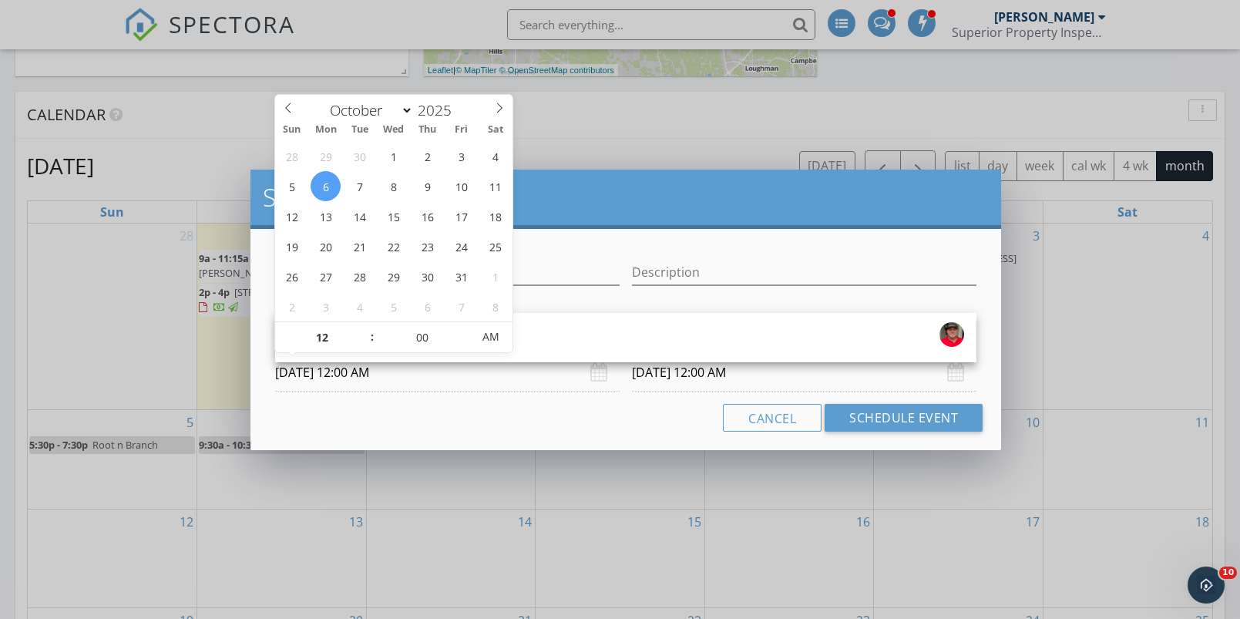
click at [374, 370] on input "[DATE] 12:00 AM" at bounding box center [447, 373] width 344 height 38
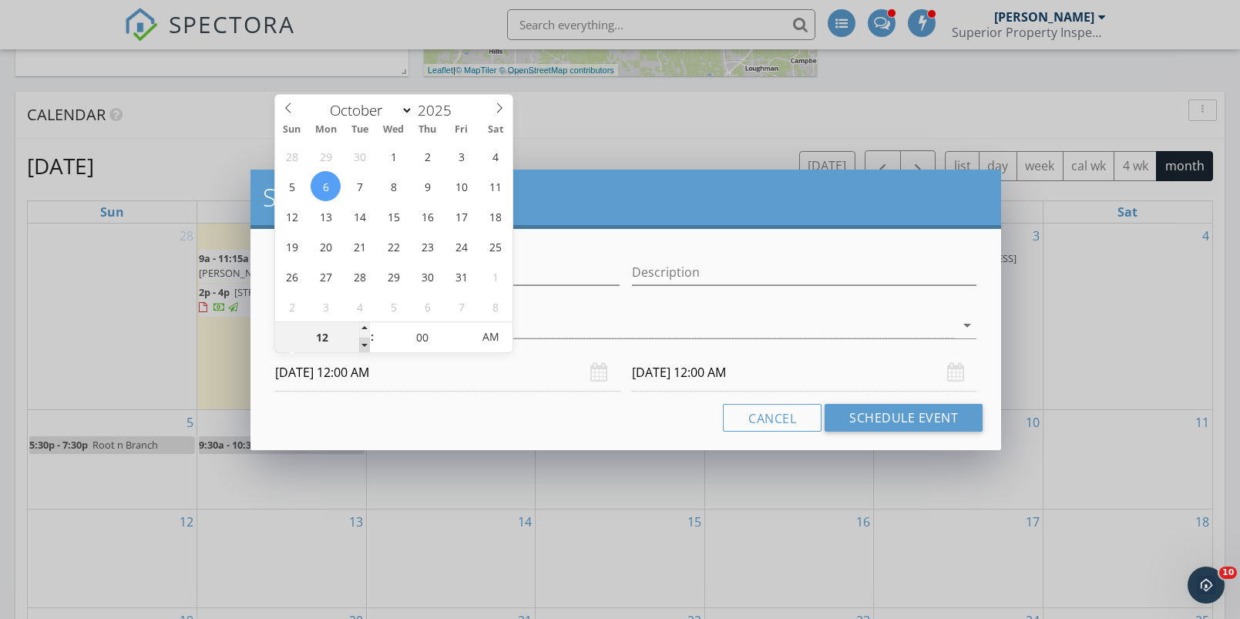
type input "11"
type input "[DATE] 11:00 PM"
click at [365, 344] on span at bounding box center [364, 344] width 11 height 15
type input "11"
type input "[DATE] 11:00 PM"
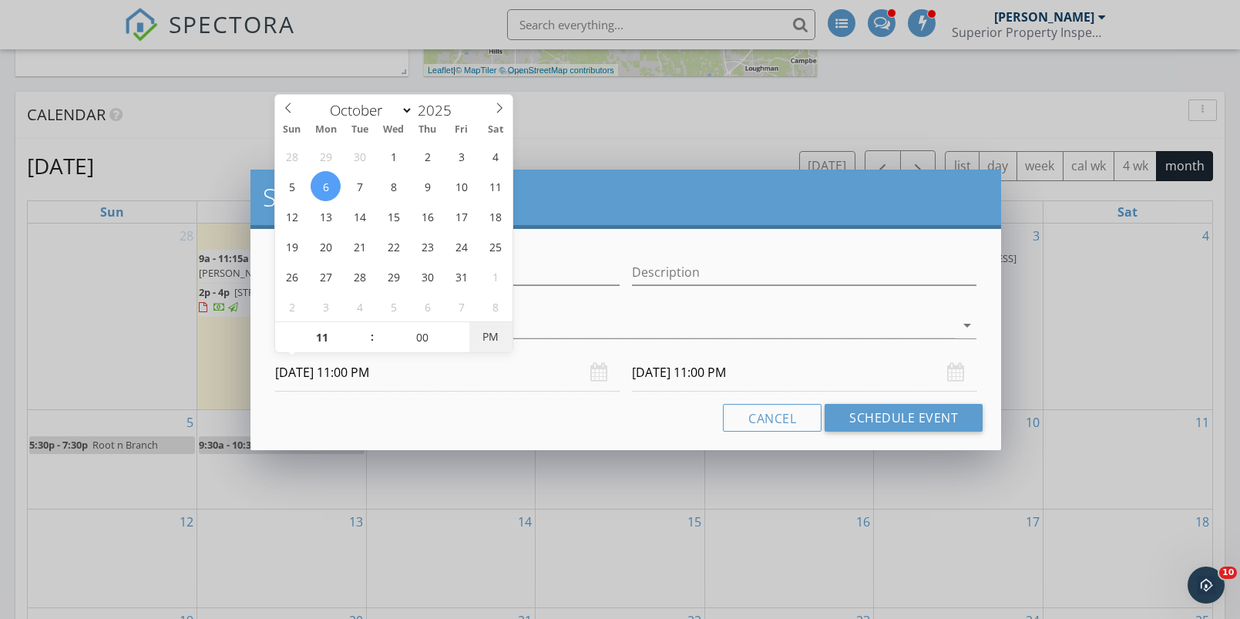
type input "[DATE] 11:00 AM"
click at [658, 373] on input "[DATE] 11:00 AM" at bounding box center [804, 373] width 344 height 38
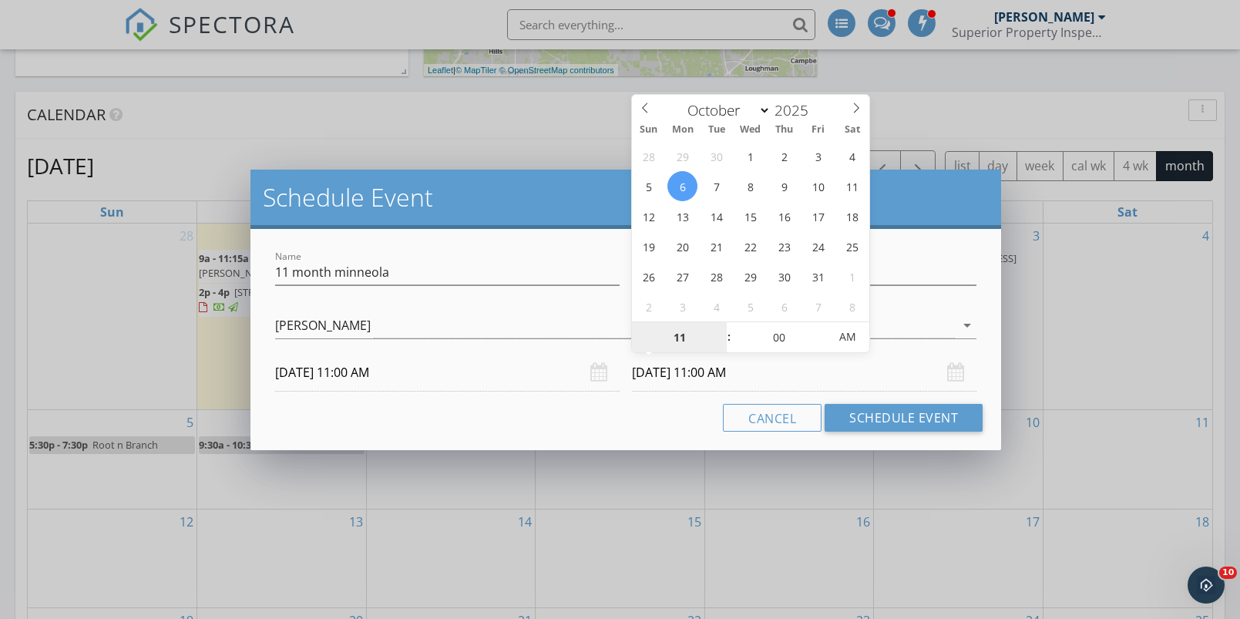
type input "[DATE] 11:00 AM"
type input "12"
type input "[DATE] 12:00 PM"
click at [722, 324] on span at bounding box center [721, 329] width 11 height 15
type input "01"
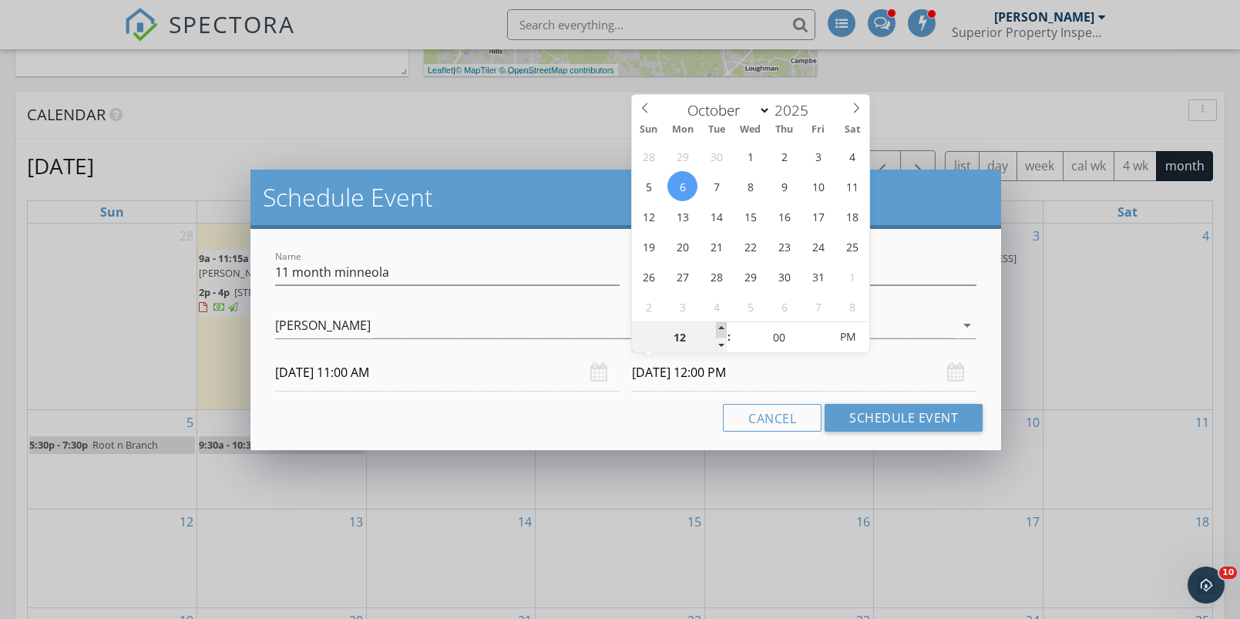
type input "[DATE] 1:00 PM"
click at [722, 324] on span at bounding box center [721, 329] width 11 height 15
click at [881, 419] on button "Schedule Event" at bounding box center [903, 418] width 158 height 28
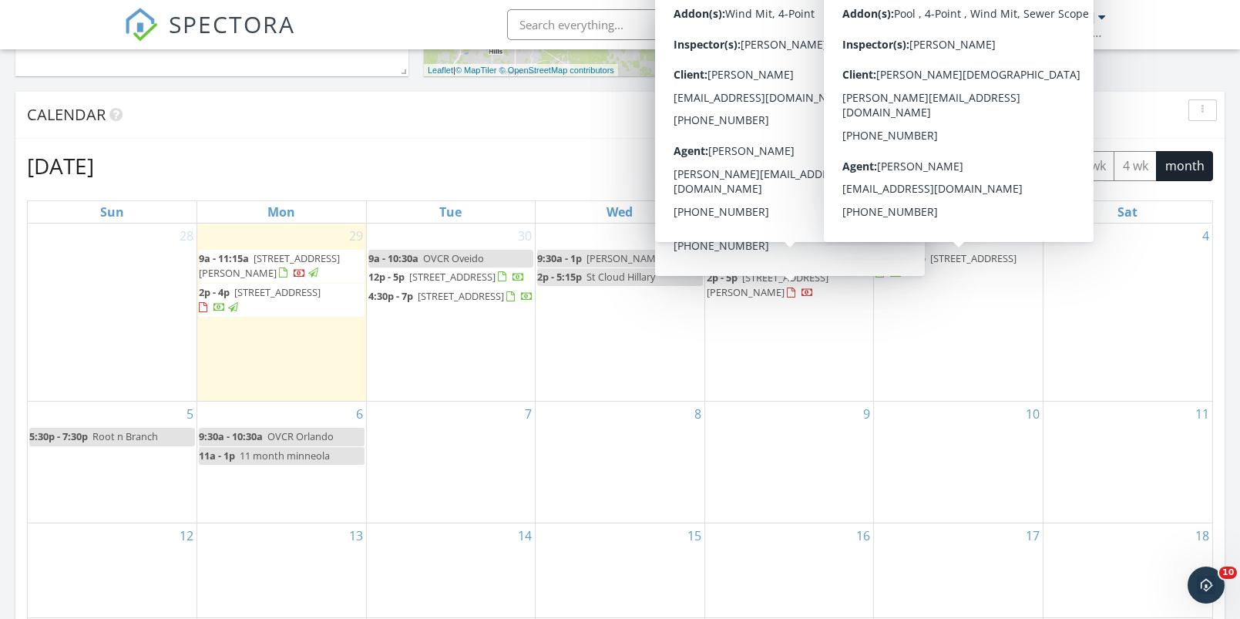
scroll to position [0, 0]
